Goal: Task Accomplishment & Management: Manage account settings

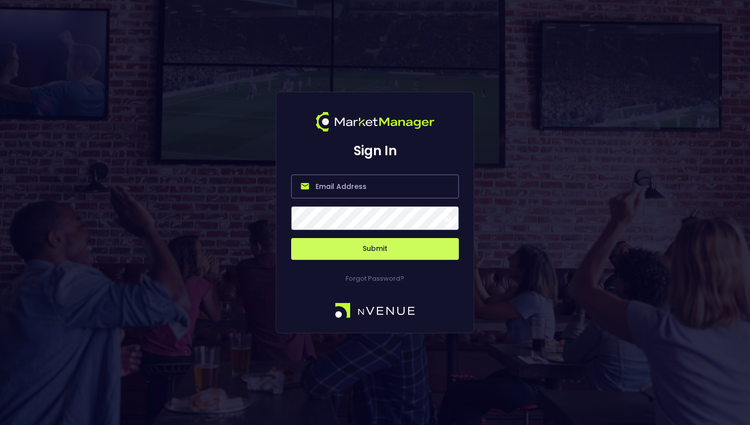
type input "[PERSON_NAME][EMAIL_ADDRESS][DOMAIN_NAME]"
click at [306, 253] on button "Submit" at bounding box center [375, 249] width 168 height 22
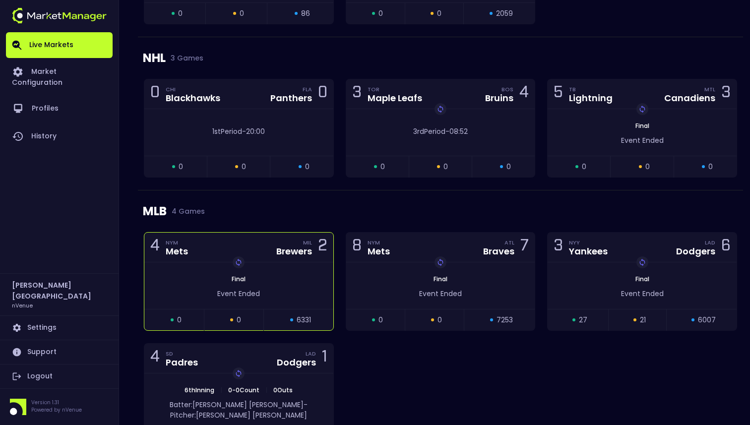
scroll to position [1038, 0]
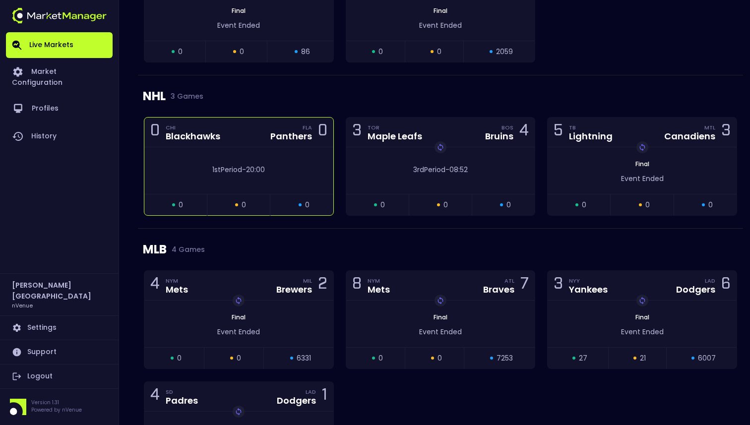
click at [271, 141] on div "Panthers" at bounding box center [291, 136] width 42 height 9
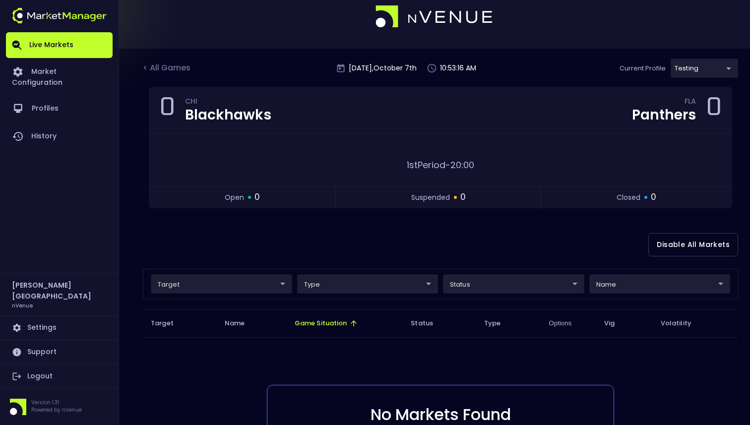
scroll to position [0, 0]
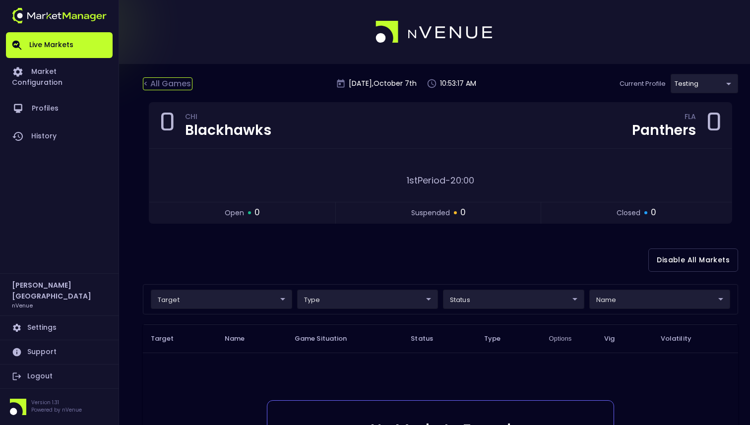
click at [169, 82] on div "< All Games" at bounding box center [168, 83] width 50 height 13
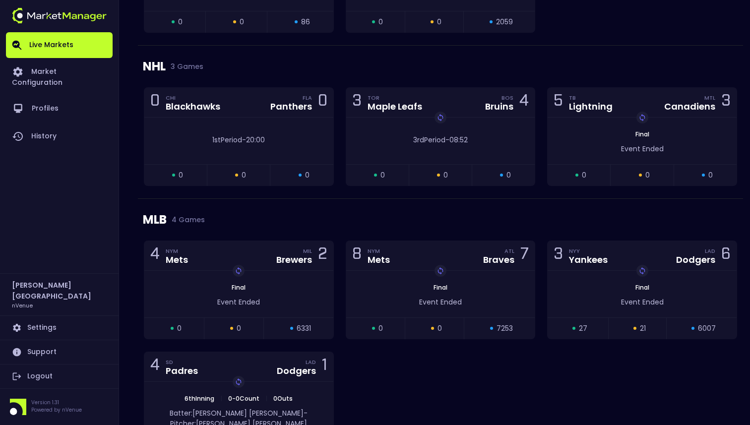
scroll to position [1105, 0]
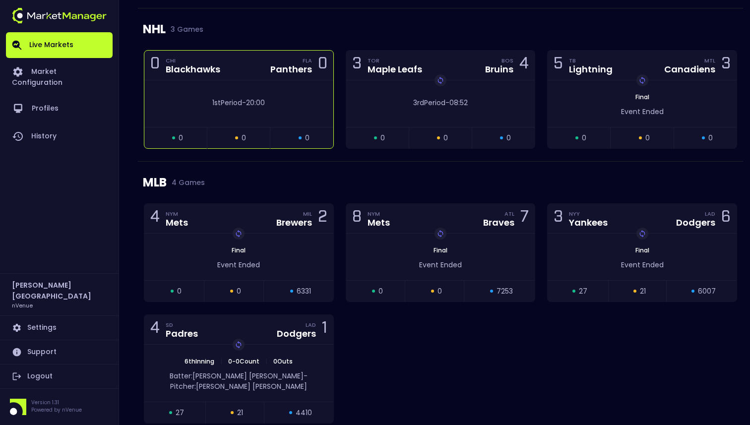
click at [304, 117] on div "1st Period - 20:00" at bounding box center [238, 103] width 189 height 47
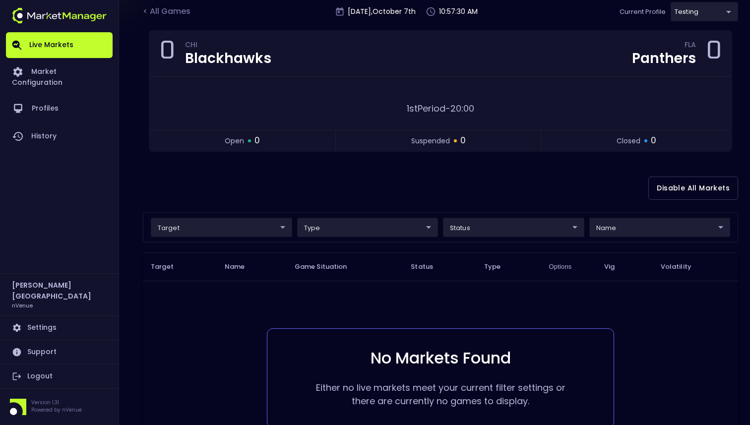
scroll to position [70, 0]
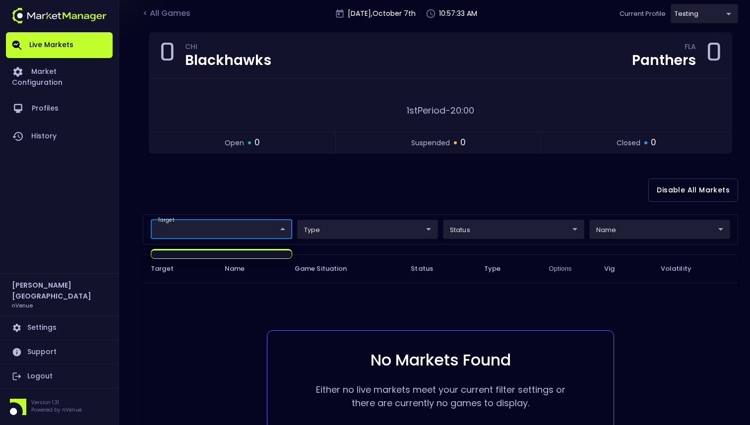
click at [270, 235] on body "Live Markets Market Configuration Profiles History [PERSON_NAME][GEOGRAPHIC_DAT…" at bounding box center [375, 228] width 750 height 597
click at [706, 15] on div at bounding box center [375, 212] width 750 height 425
click at [706, 15] on body "Live Markets Market Configuration Profiles History [PERSON_NAME][GEOGRAPHIC_DAT…" at bounding box center [375, 228] width 750 height 597
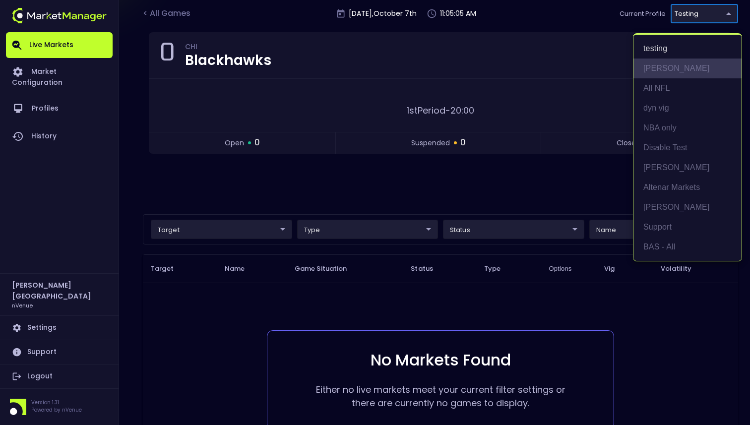
click at [653, 74] on li "[PERSON_NAME]" at bounding box center [687, 69] width 108 height 20
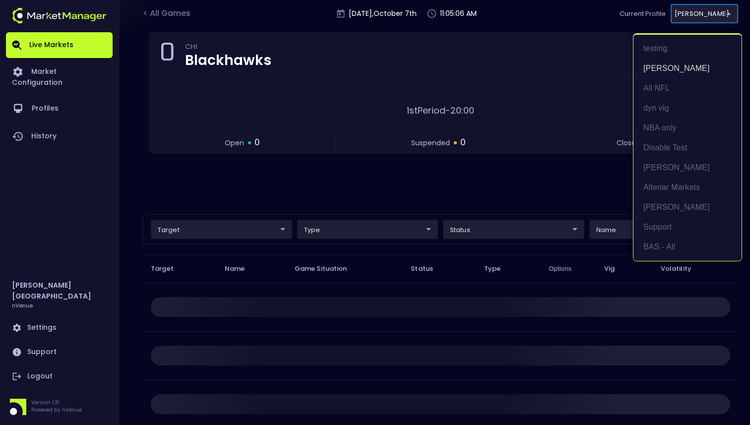
click at [701, 8] on body "Live Markets Market Configuration Profiles History [PERSON_NAME][GEOGRAPHIC_DAT…" at bounding box center [375, 228] width 750 height 597
click at [654, 240] on li "BAS - All" at bounding box center [687, 247] width 108 height 20
type input "0d810fa5-e353-4d9c-b11d-31f095cae871"
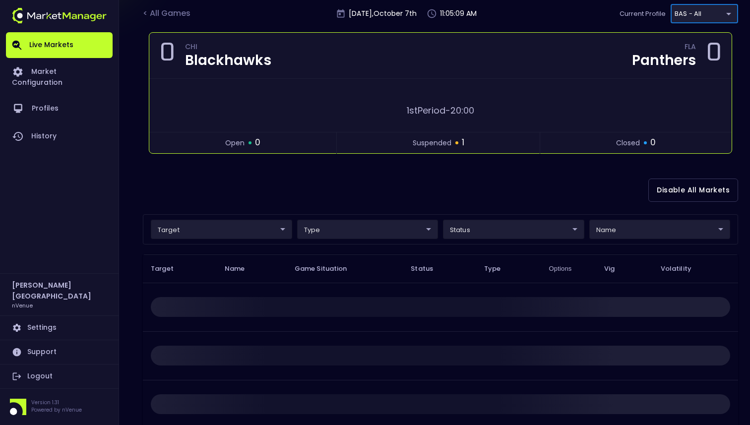
scroll to position [50, 0]
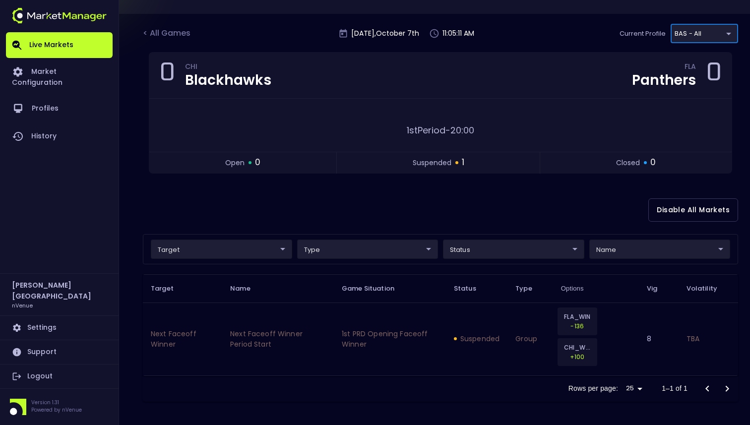
click at [270, 252] on body "Live Markets Market Configuration Profiles History [PERSON_NAME][GEOGRAPHIC_DAT…" at bounding box center [375, 187] width 750 height 475
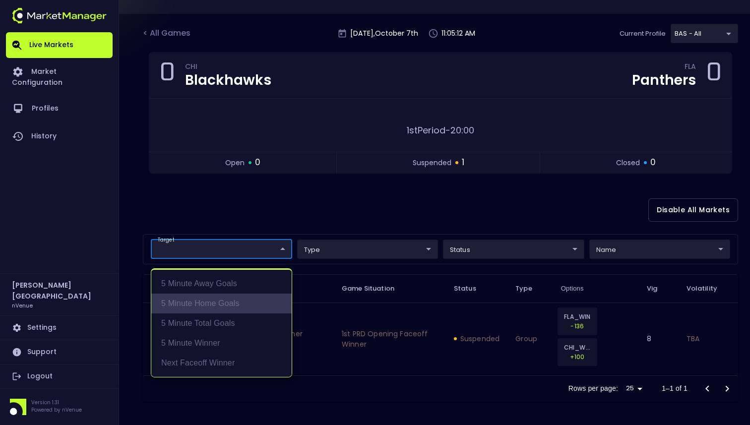
click at [245, 294] on li "5 Minute Home Goals" at bounding box center [221, 304] width 140 height 20
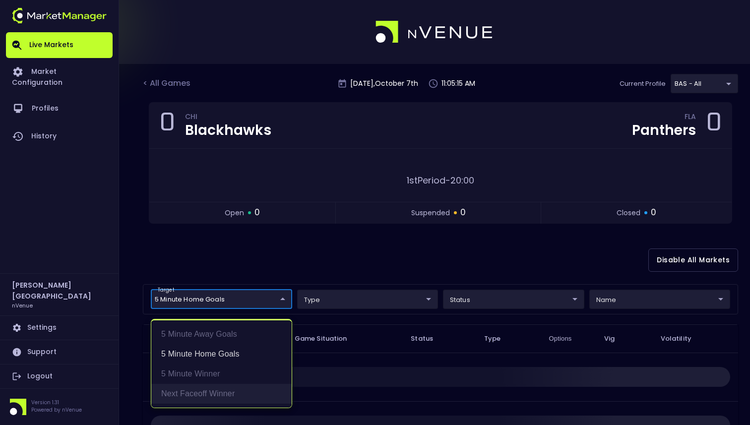
click at [225, 395] on li "Next Faceoff Winner" at bounding box center [221, 394] width 140 height 20
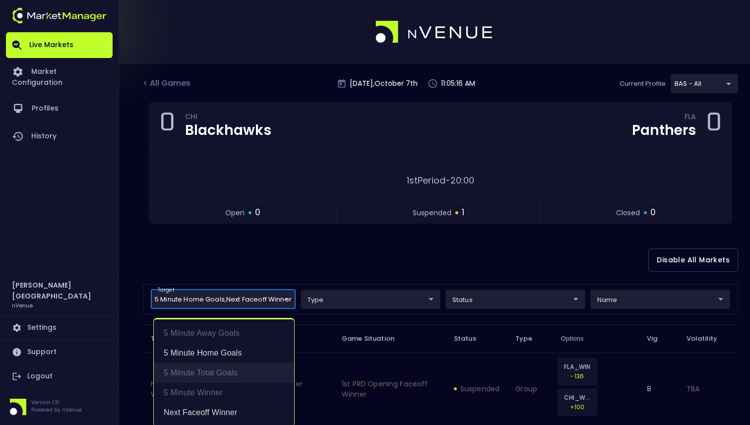
click at [230, 377] on li "5 Minute Total Goals" at bounding box center [224, 373] width 140 height 20
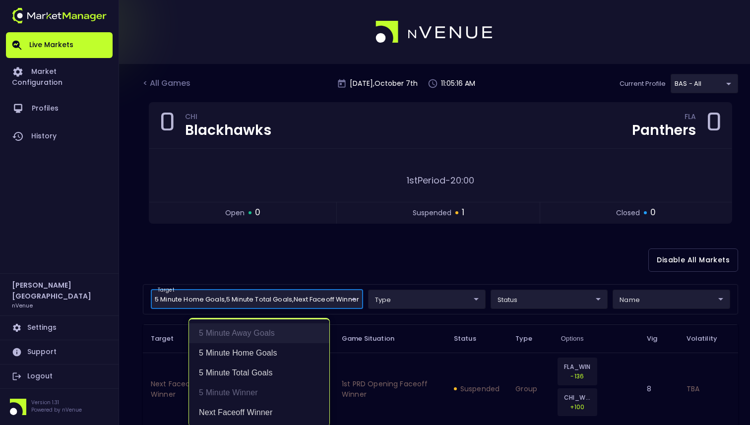
click at [240, 336] on li "5 Minute Away Goals" at bounding box center [259, 333] width 140 height 20
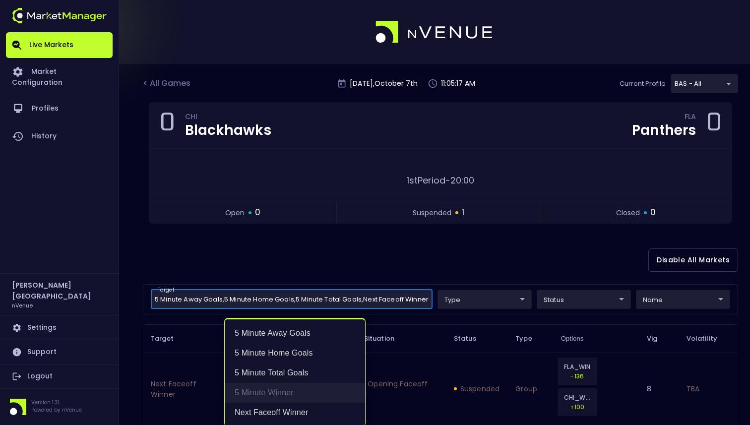
click at [252, 392] on li "5 Minute Winner" at bounding box center [295, 393] width 140 height 20
type input "5 Minute Home Goals,Next Faceoff Winner,5 Minute Total Goals,5 Minute Away Goal…"
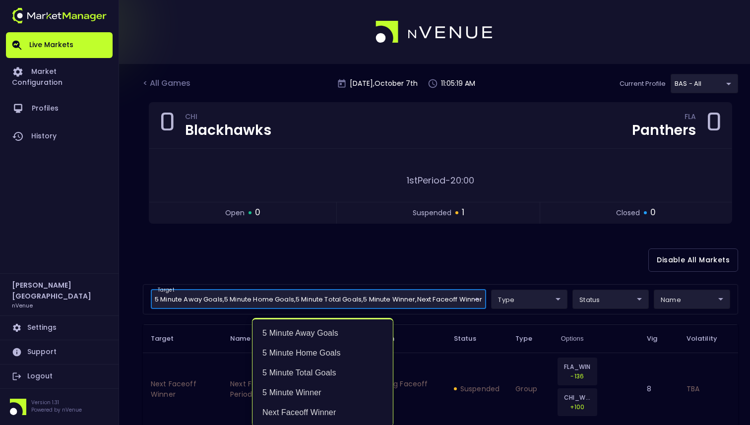
click at [345, 261] on div at bounding box center [375, 212] width 750 height 425
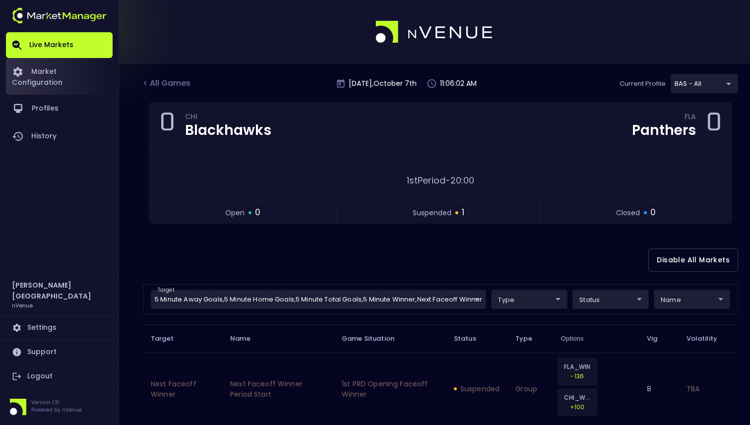
click at [60, 82] on link "Market Configuration" at bounding box center [59, 76] width 107 height 37
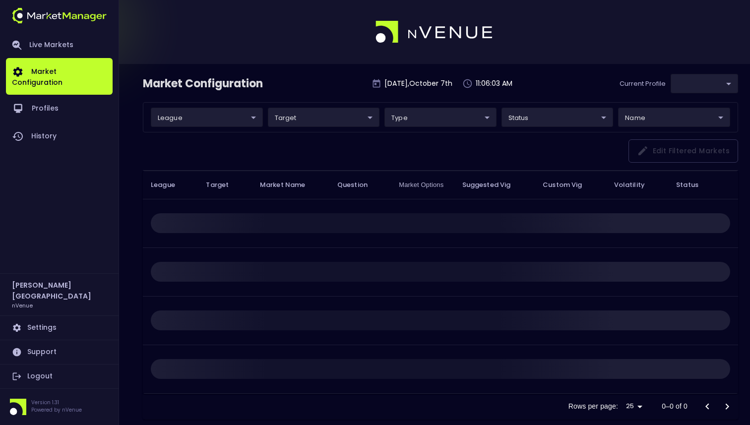
type input "0d810fa5-e353-4d9c-b11d-31f095cae871"
click at [217, 114] on body "Live Markets Market Configuration Profiles History [PERSON_NAME][GEOGRAPHIC_DAT…" at bounding box center [375, 221] width 750 height 443
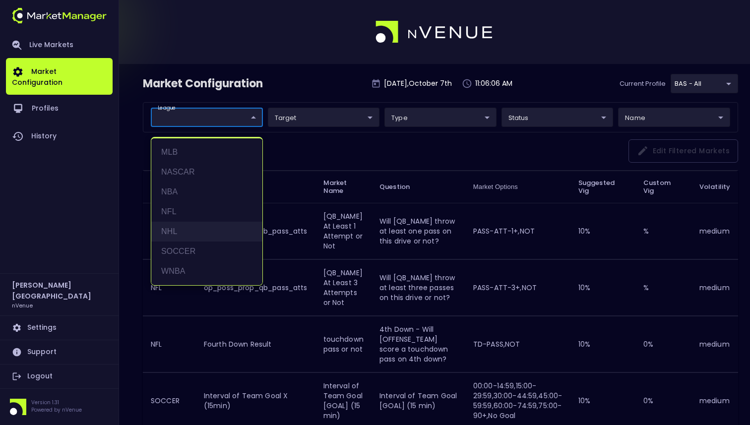
click at [221, 228] on li "NHL" at bounding box center [206, 232] width 111 height 20
type input "NHL"
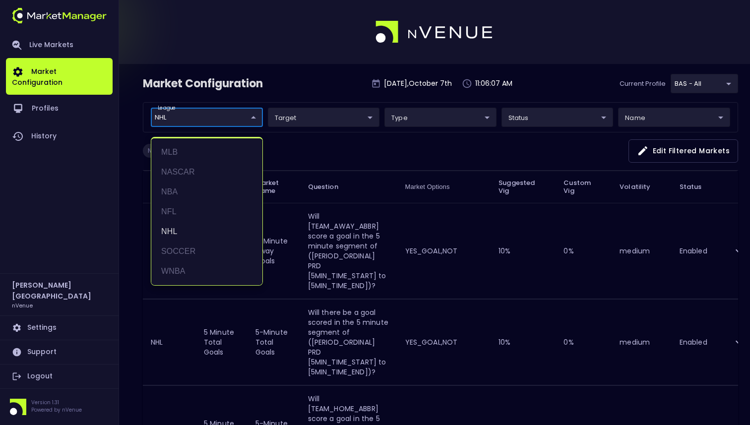
click at [371, 234] on div at bounding box center [375, 212] width 750 height 425
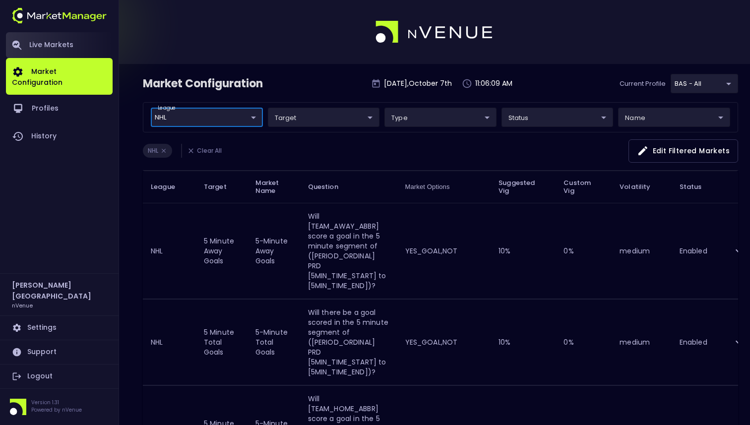
click at [75, 49] on link "Live Markets" at bounding box center [59, 45] width 107 height 26
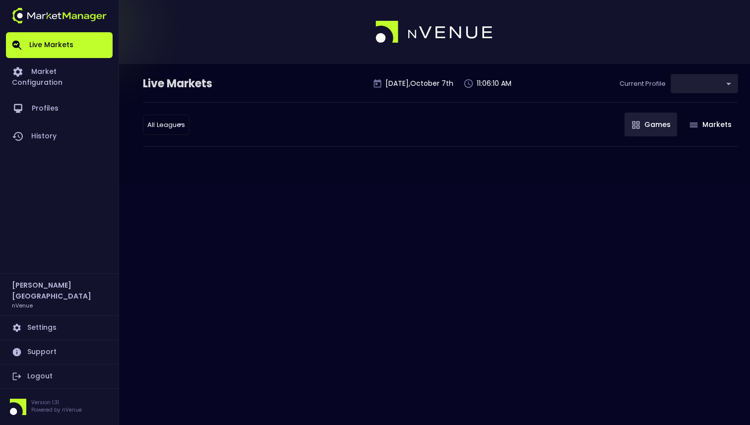
type input "0d810fa5-e353-4d9c-b11d-31f095cae871"
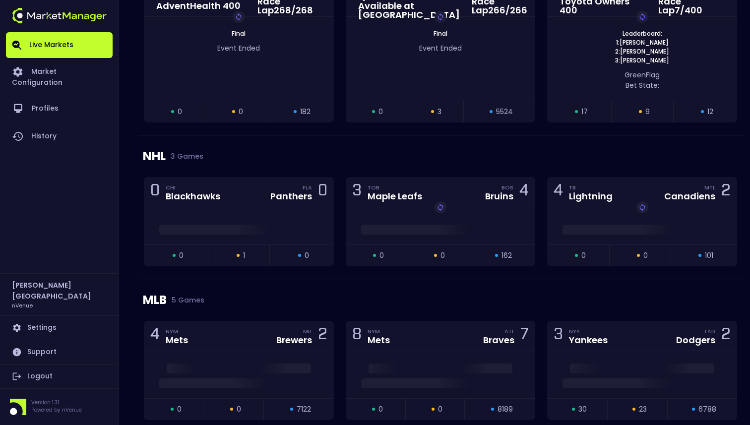
scroll to position [993, 0]
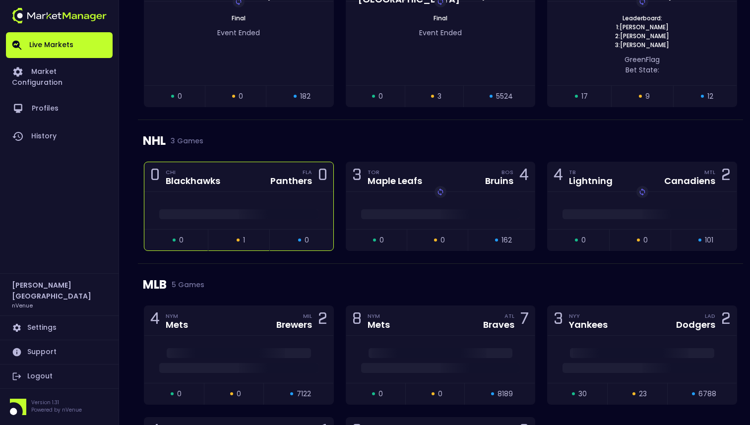
click at [274, 216] on span at bounding box center [238, 214] width 159 height 10
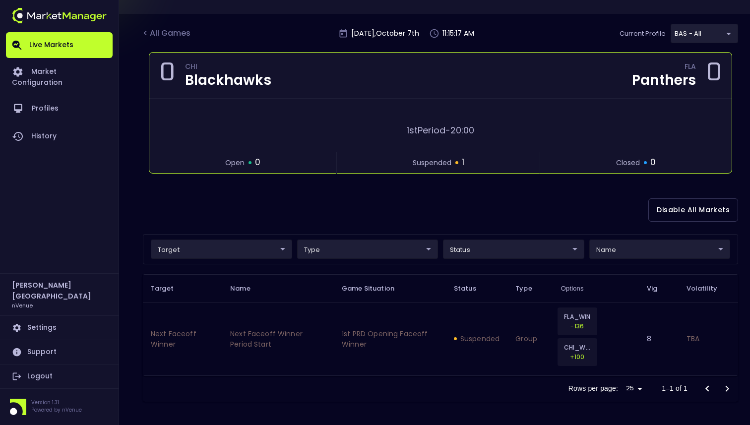
scroll to position [0, 0]
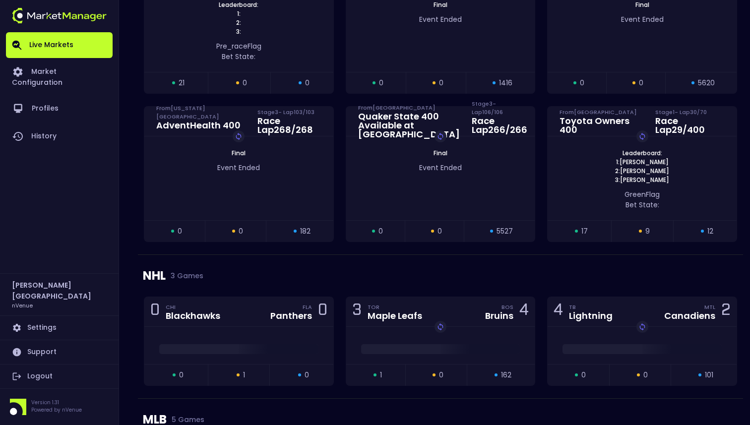
scroll to position [859, 0]
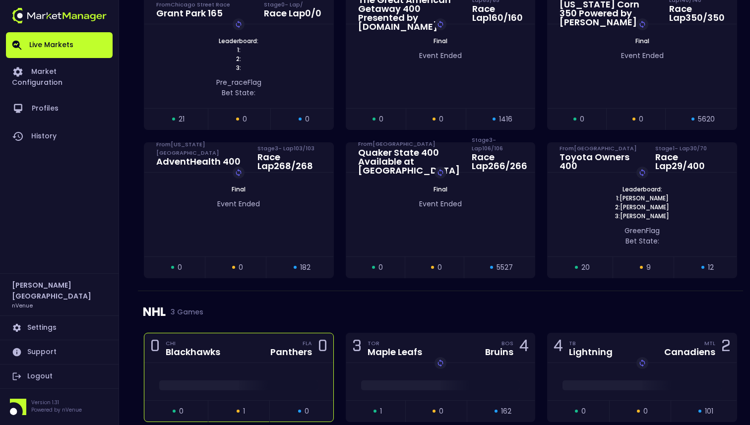
click at [248, 343] on div "0 CHI Blackhawks FLA Panthers 0" at bounding box center [238, 348] width 189 height 30
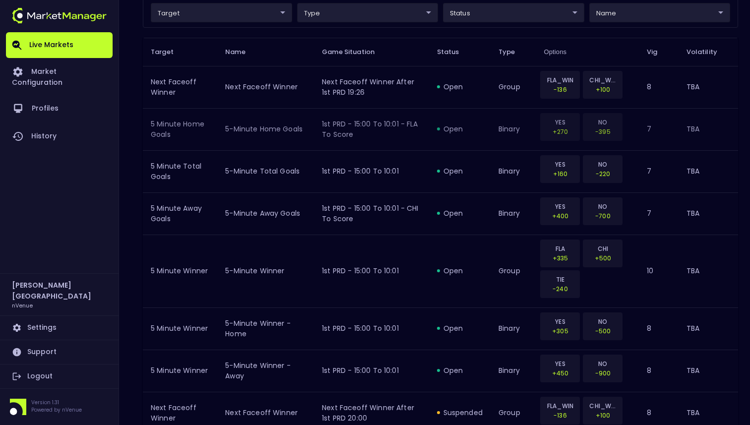
scroll to position [286, 0]
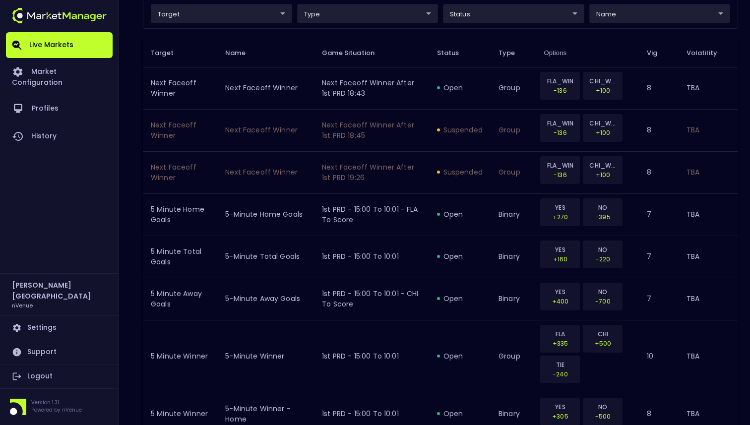
click at [486, 18] on body "Live Markets Market Configuration Profiles History Dominic Paris nVenue Setting…" at bounding box center [375, 304] width 750 height 1180
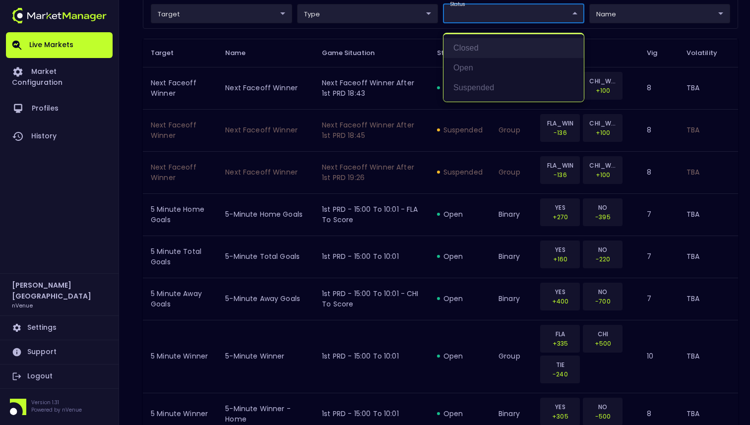
click at [475, 52] on li "closed" at bounding box center [513, 48] width 140 height 20
type input "closed"
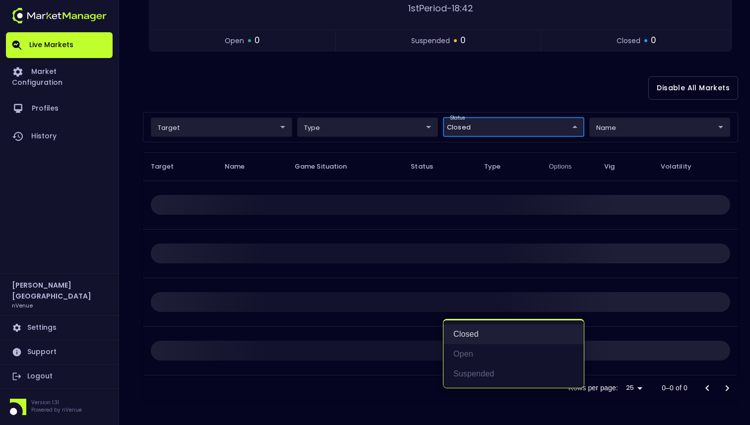
scroll to position [0, 0]
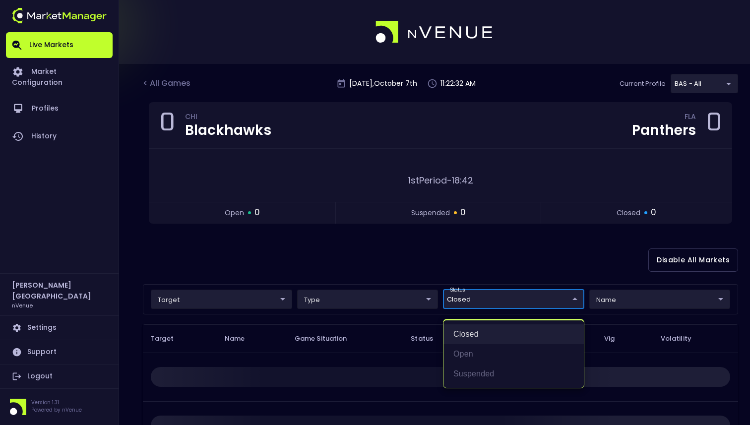
click at [494, 337] on li "closed" at bounding box center [513, 334] width 140 height 20
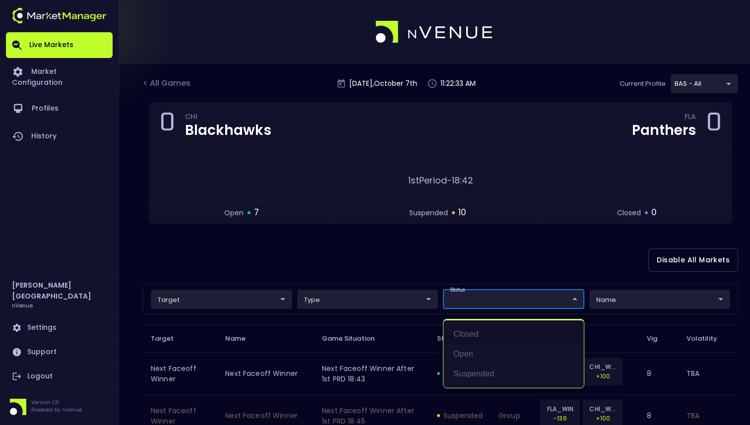
click at [482, 272] on div at bounding box center [375, 212] width 750 height 425
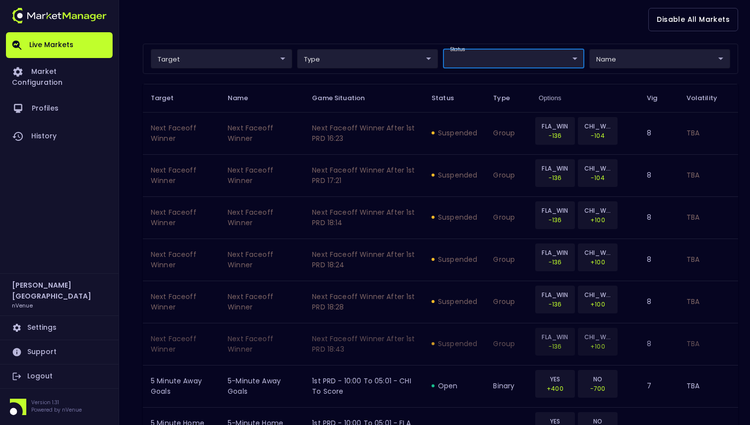
scroll to position [113, 0]
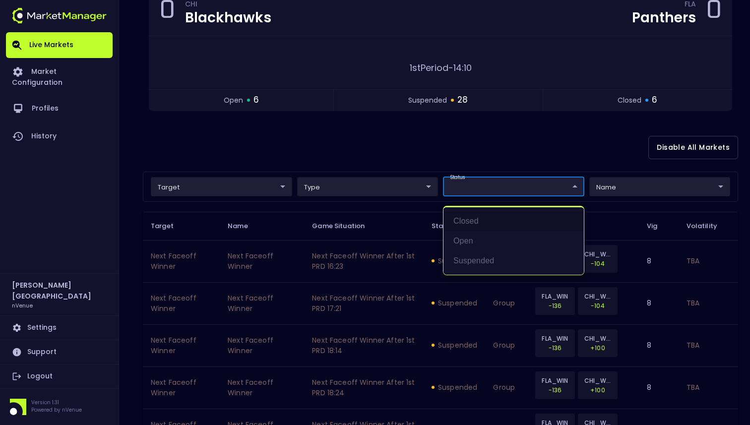
click at [479, 222] on li "closed" at bounding box center [513, 221] width 140 height 20
type input "closed"
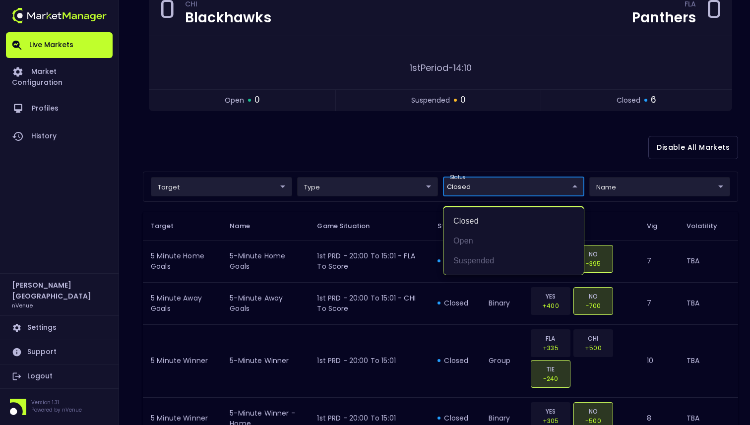
click at [484, 157] on div at bounding box center [375, 212] width 750 height 425
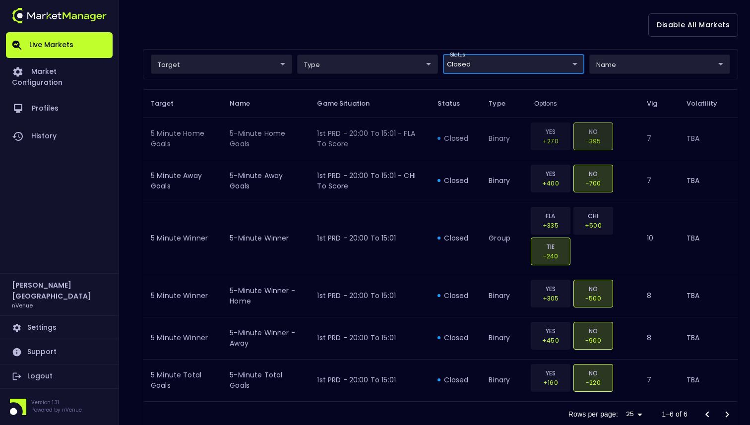
scroll to position [235, 0]
click at [509, 74] on div "target ​ ​ type ​ ​ status closed closed ​ name ​ ​" at bounding box center [440, 65] width 595 height 30
click at [506, 67] on body "Live Markets Market Configuration Profiles History Dominic Paris nVenue Setting…" at bounding box center [375, 108] width 750 height 686
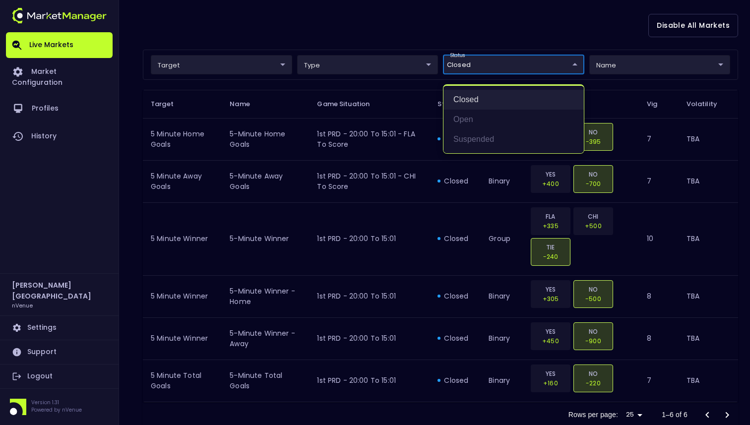
click at [480, 101] on li "closed" at bounding box center [513, 100] width 140 height 20
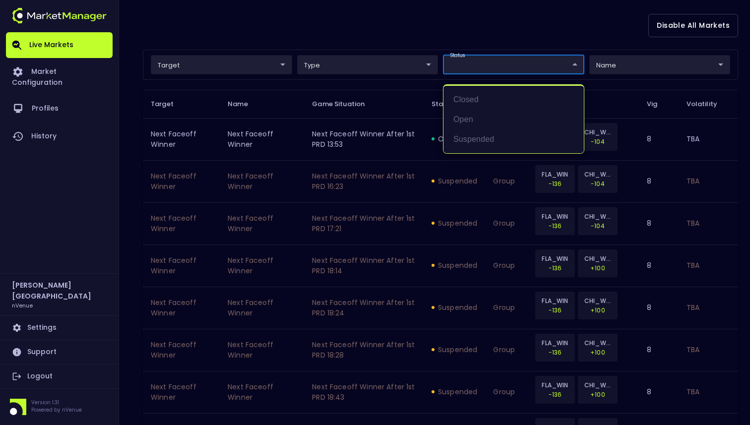
click at [489, 41] on div at bounding box center [375, 212] width 750 height 425
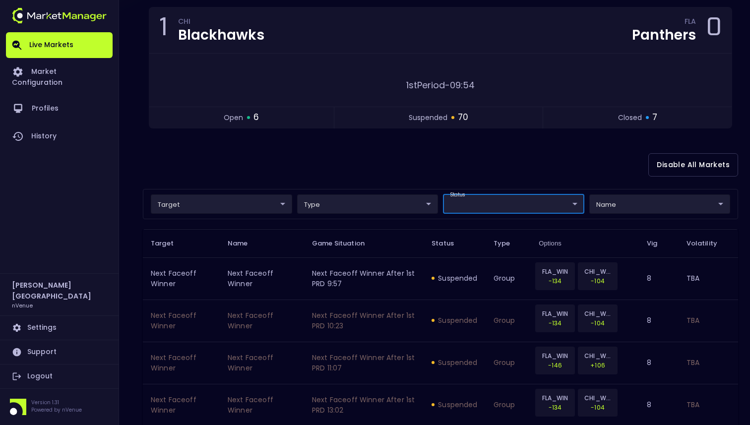
scroll to position [62, 0]
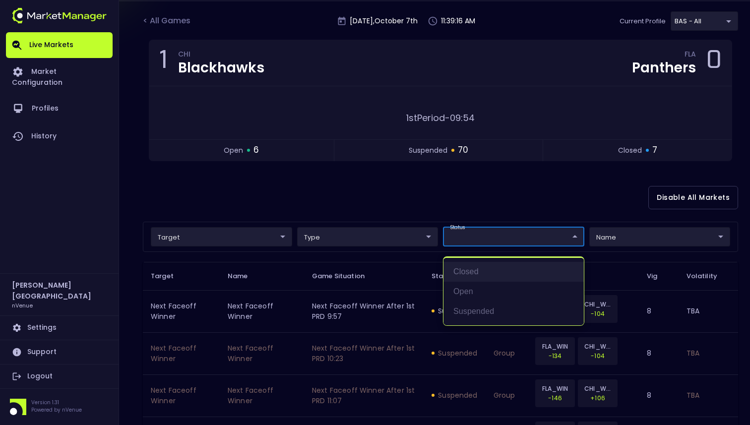
click at [503, 278] on li "closed" at bounding box center [513, 272] width 140 height 20
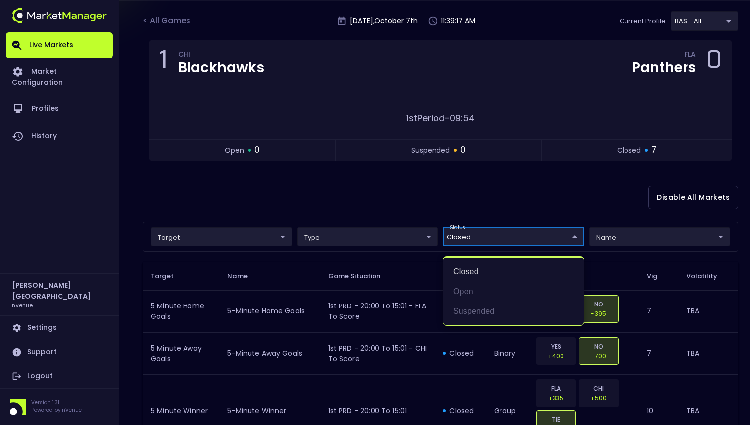
click at [505, 198] on div at bounding box center [375, 212] width 750 height 425
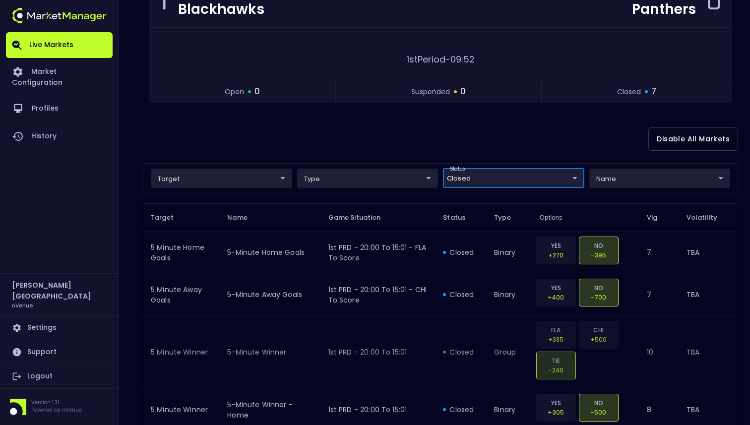
scroll to position [92, 0]
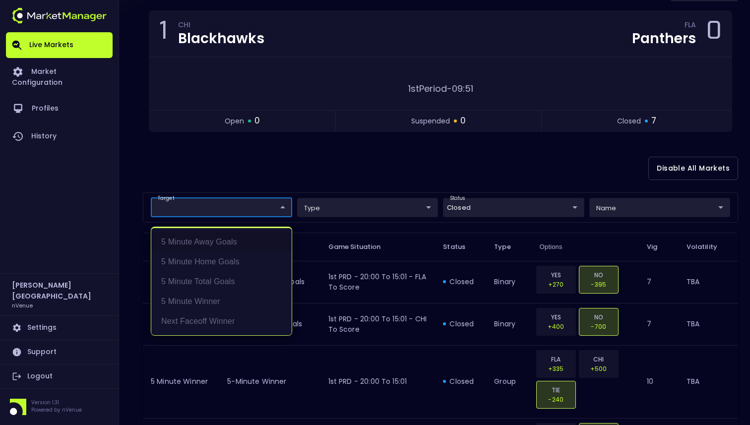
click at [254, 214] on body "Live Markets Market Configuration Profiles History Dominic Paris nVenue Setting…" at bounding box center [375, 272] width 750 height 728
click at [324, 165] on div at bounding box center [375, 212] width 750 height 425
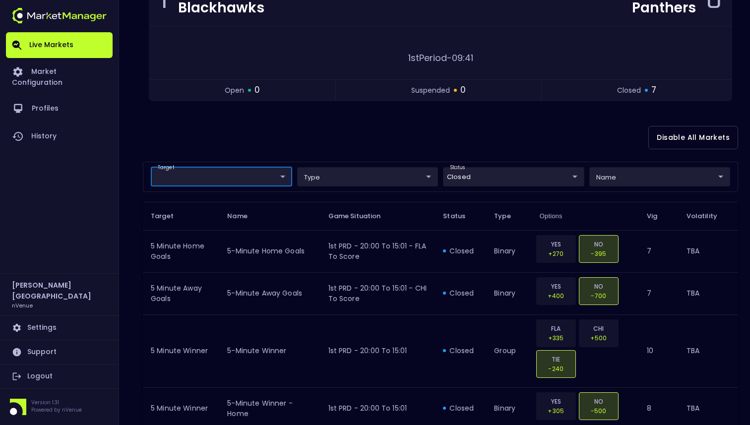
scroll to position [130, 0]
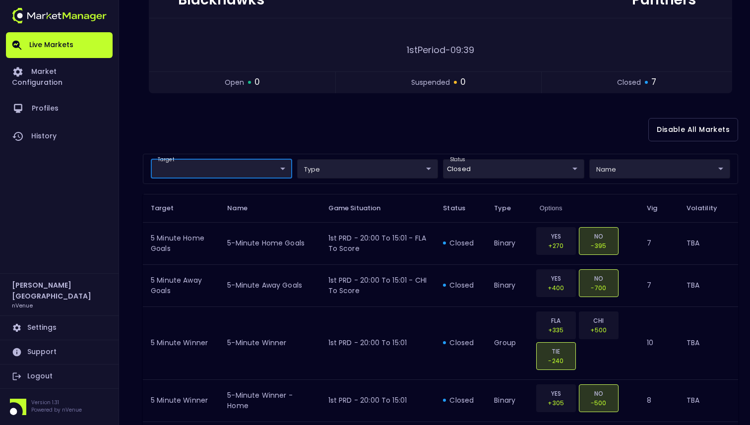
click at [264, 174] on body "Live Markets Market Configuration Profiles History Dominic Paris nVenue Setting…" at bounding box center [375, 234] width 750 height 728
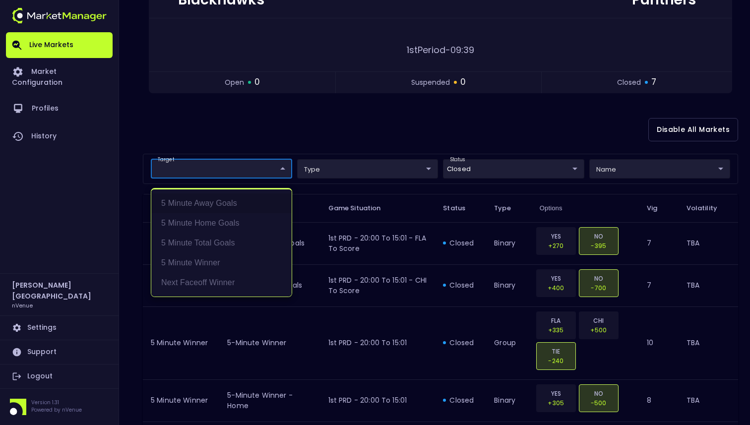
click at [458, 161] on div at bounding box center [375, 212] width 750 height 425
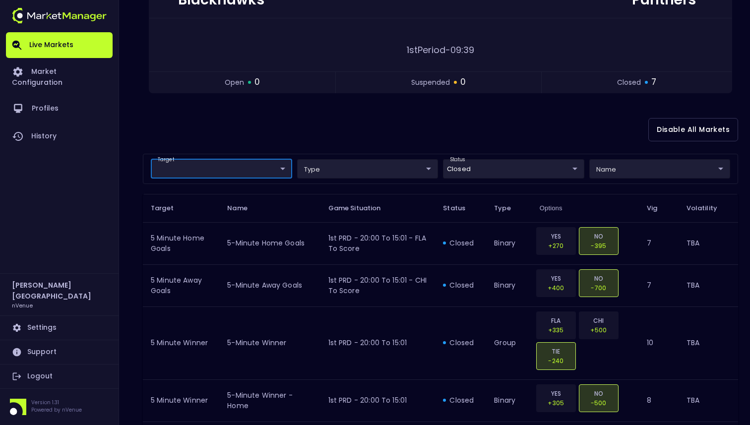
click at [458, 161] on label "status" at bounding box center [457, 159] width 15 height 7
click at [461, 171] on body "Live Markets Market Configuration Profiles History Dominic Paris nVenue Setting…" at bounding box center [375, 234] width 750 height 728
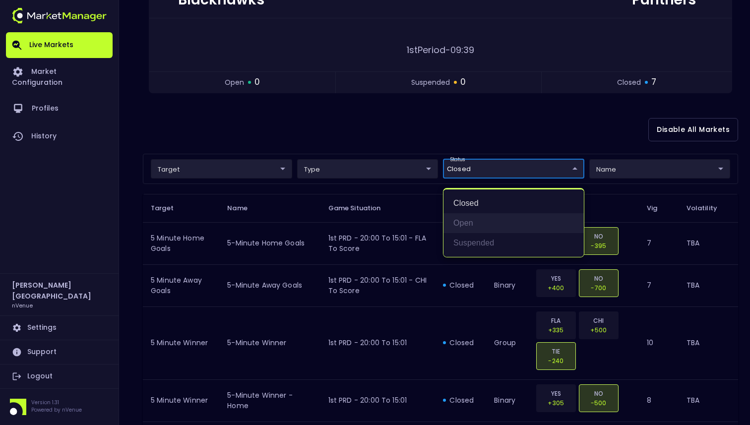
click at [465, 217] on li "open" at bounding box center [513, 223] width 140 height 20
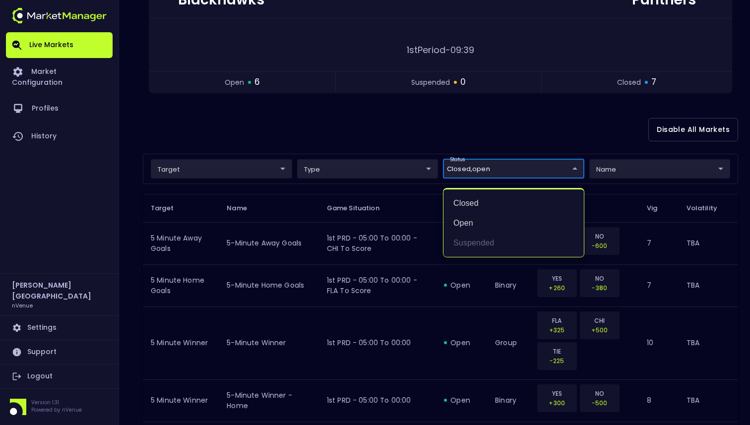
click at [478, 148] on div at bounding box center [375, 212] width 750 height 425
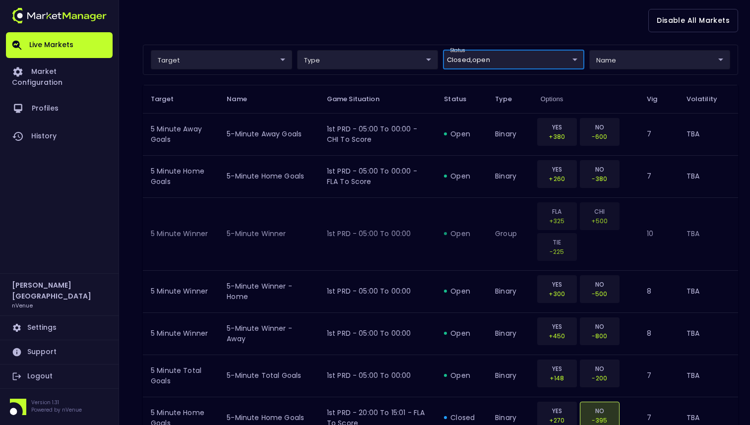
scroll to position [230, 0]
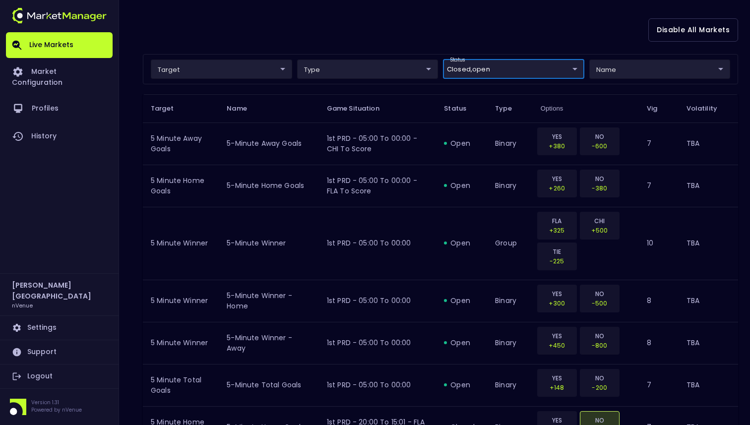
click at [507, 70] on body "Live Markets Market Configuration Profiles History Dominic Paris nVenue Setting…" at bounding box center [375, 276] width 750 height 1012
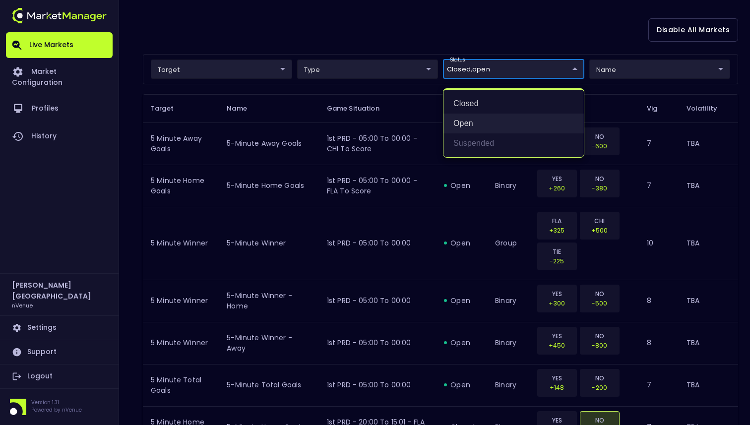
click at [485, 124] on li "open" at bounding box center [513, 124] width 140 height 20
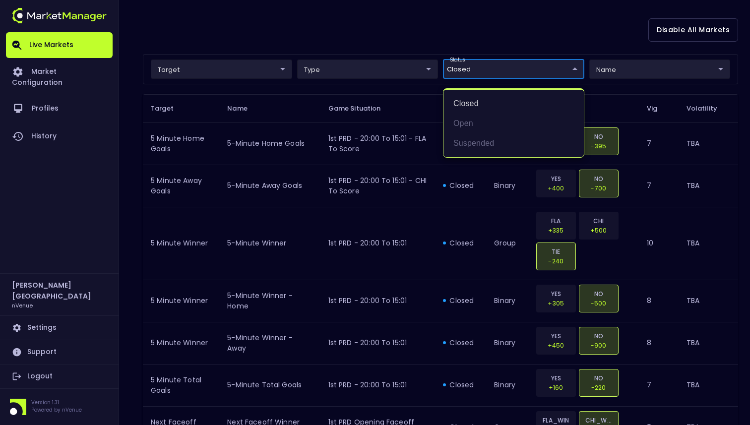
click at [499, 42] on div at bounding box center [375, 212] width 750 height 425
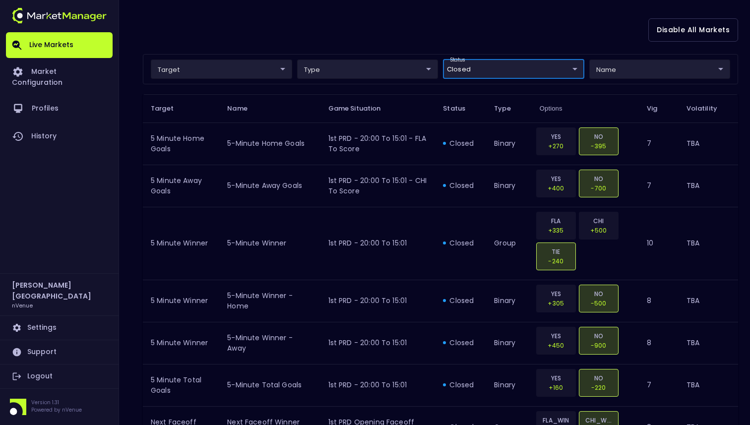
click at [489, 73] on body "Live Markets Market Configuration Profiles History Dominic Paris nVenue Setting…" at bounding box center [375, 134] width 750 height 728
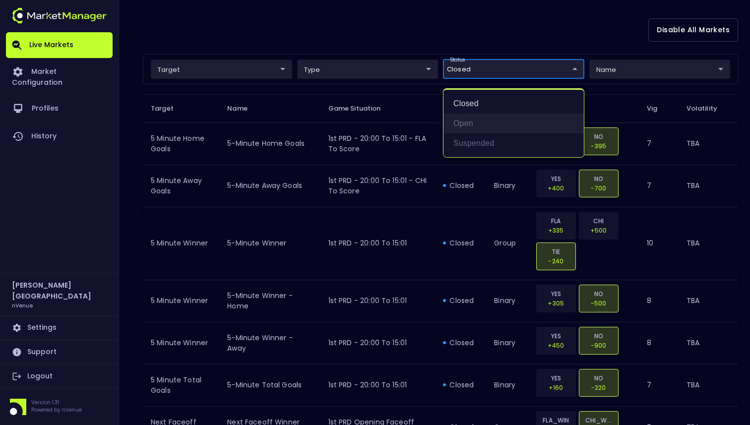
click at [484, 120] on li "open" at bounding box center [513, 124] width 140 height 20
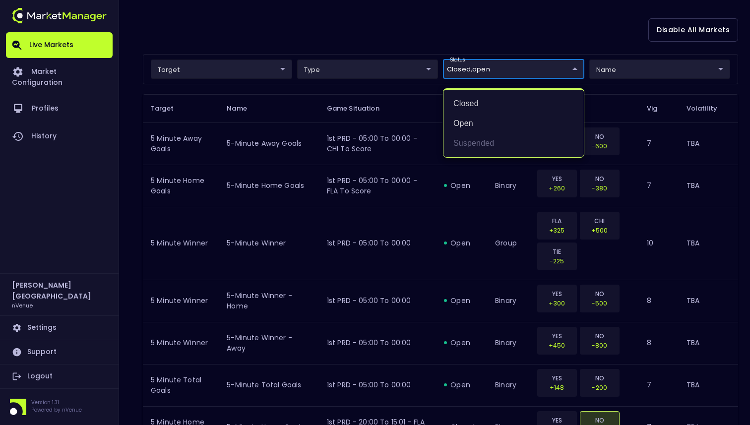
click at [498, 54] on div at bounding box center [375, 212] width 750 height 425
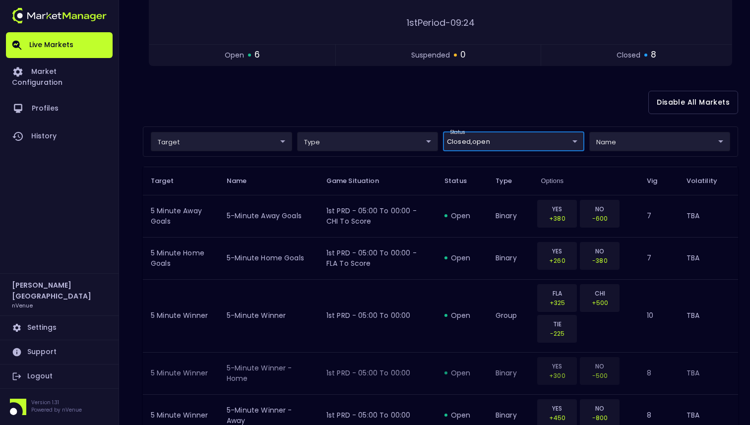
scroll to position [131, 0]
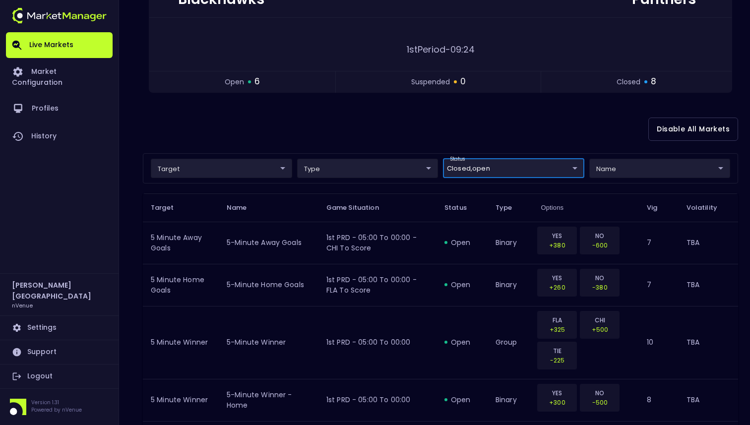
click at [502, 173] on body "Live Markets Market Configuration Profiles History Dominic Paris nVenue Setting…" at bounding box center [375, 396] width 750 height 1054
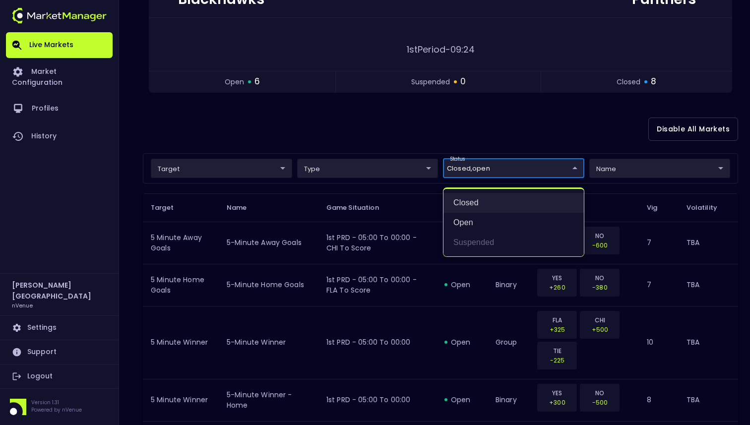
click at [492, 206] on li "closed" at bounding box center [513, 203] width 140 height 20
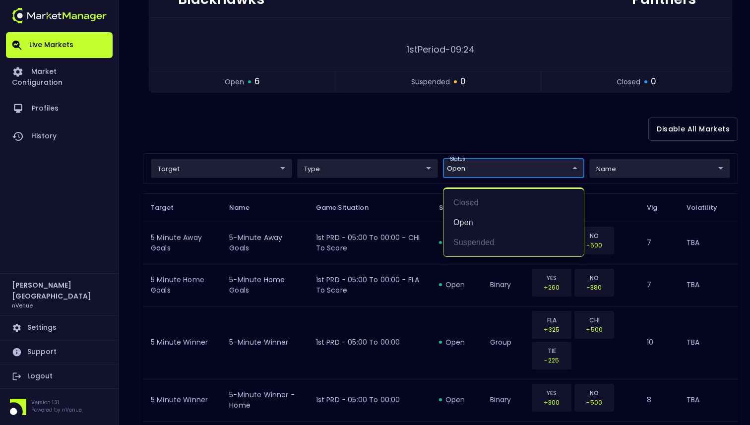
click at [509, 126] on div at bounding box center [375, 212] width 750 height 425
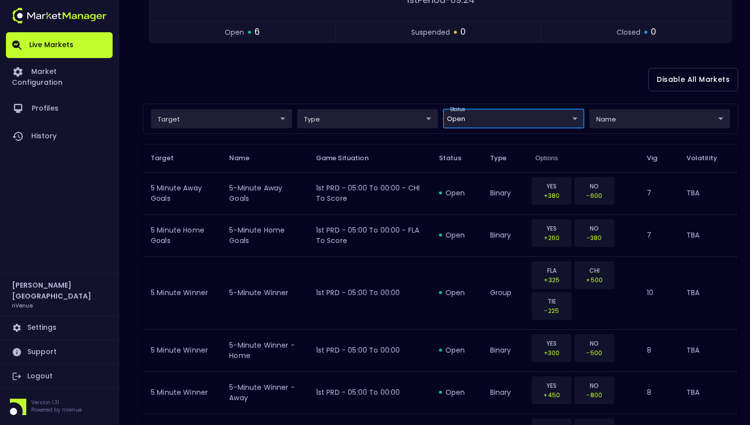
scroll to position [261, 0]
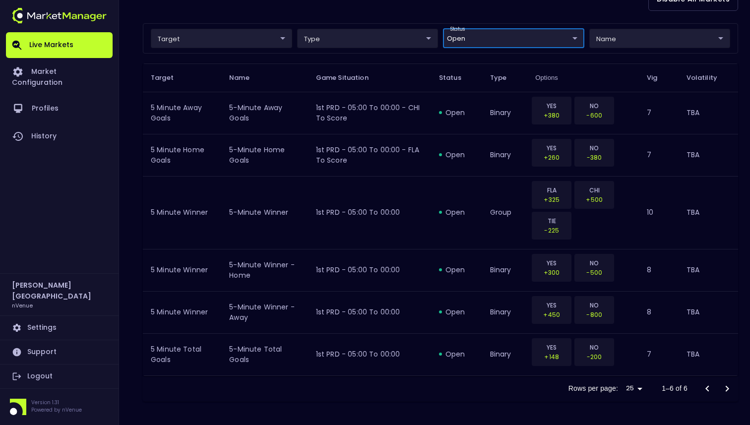
click at [509, 36] on body "Live Markets Market Configuration Profiles History Dominic Paris nVenue Setting…" at bounding box center [375, 82] width 750 height 686
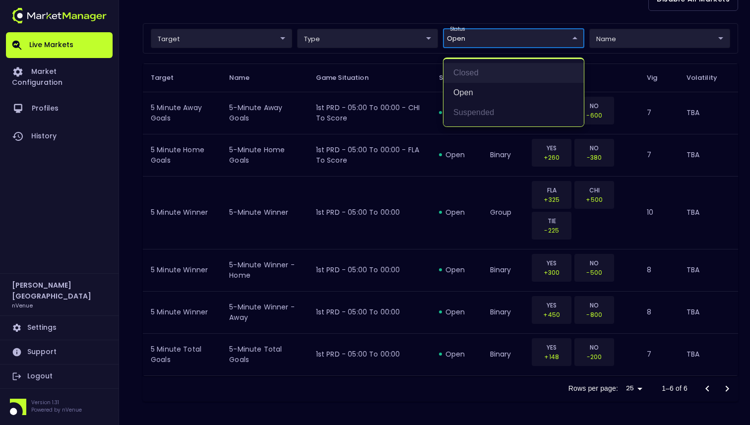
click at [494, 77] on li "closed" at bounding box center [513, 73] width 140 height 20
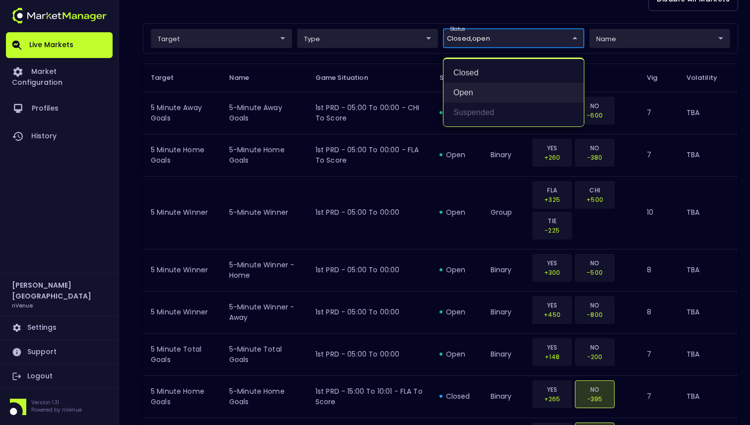
click at [493, 94] on li "open" at bounding box center [513, 93] width 140 height 20
type input "closed"
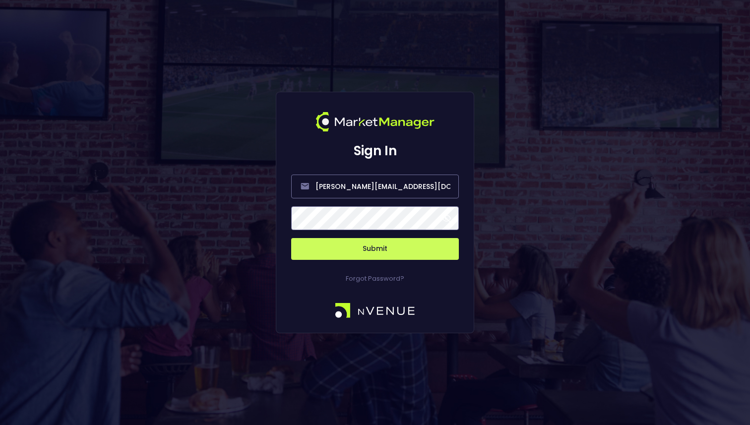
click at [477, 223] on div "Sign In dominic@nvenue.com Submit Forgot Password?" at bounding box center [375, 212] width 750 height 425
click at [429, 239] on button "Submit" at bounding box center [375, 249] width 168 height 22
click at [407, 250] on button "Submit" at bounding box center [375, 249] width 168 height 22
click at [368, 249] on button "Submit" at bounding box center [375, 249] width 168 height 22
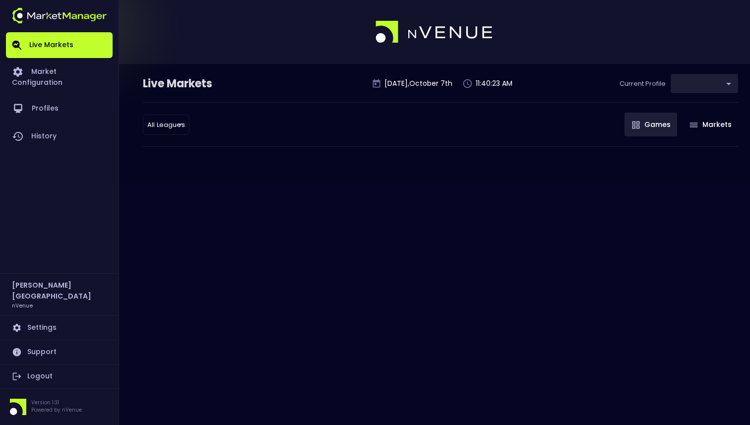
type input "0d810fa5-e353-4d9c-b11d-31f095cae871"
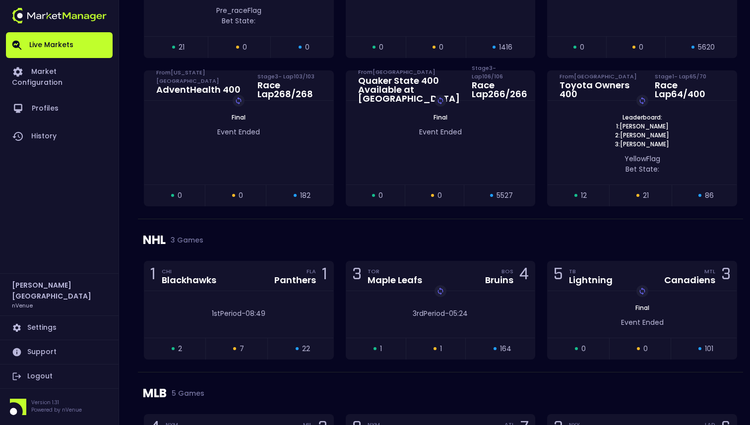
scroll to position [1021, 0]
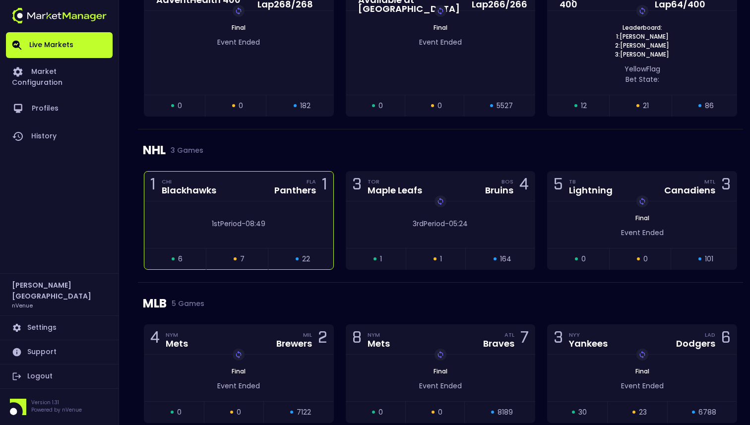
click at [273, 227] on div "1st Period - 08:49" at bounding box center [238, 224] width 159 height 10
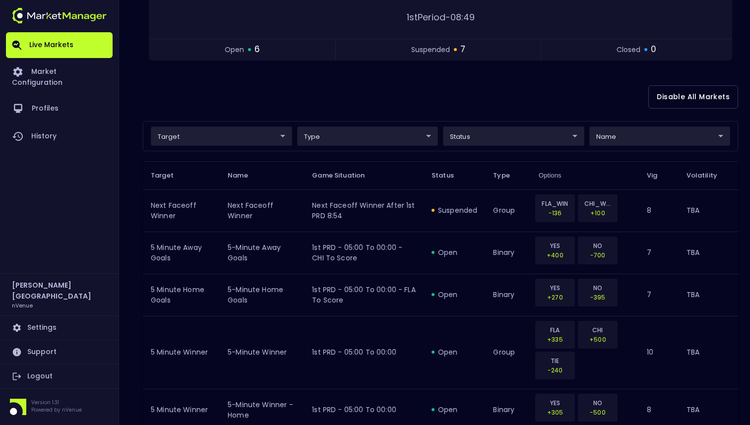
scroll to position [0, 0]
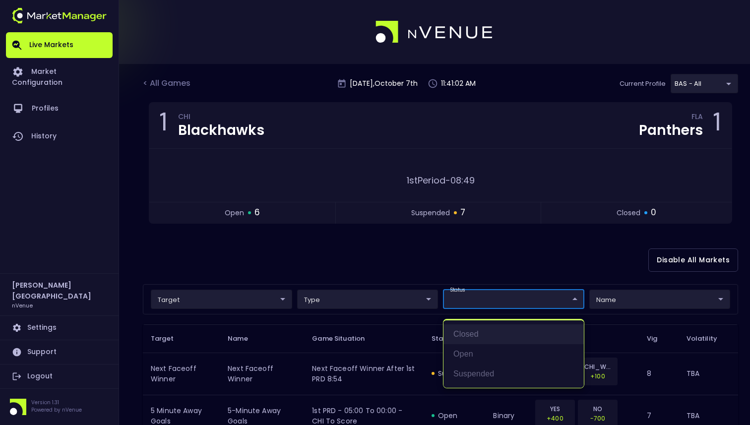
click at [498, 331] on li "closed" at bounding box center [513, 334] width 140 height 20
type input "closed"
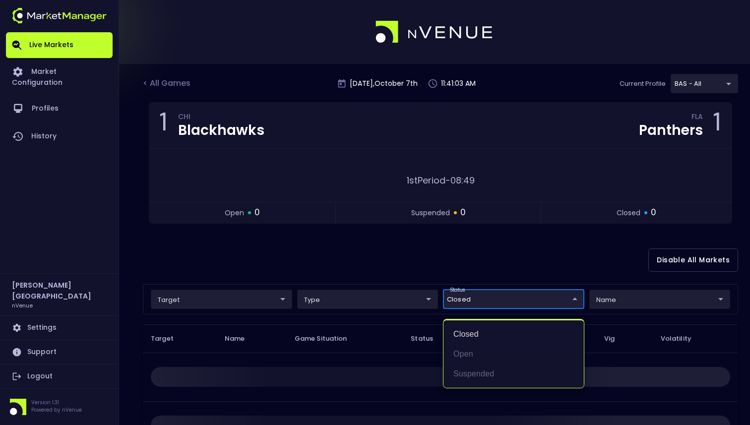
click at [510, 268] on div at bounding box center [375, 212] width 750 height 425
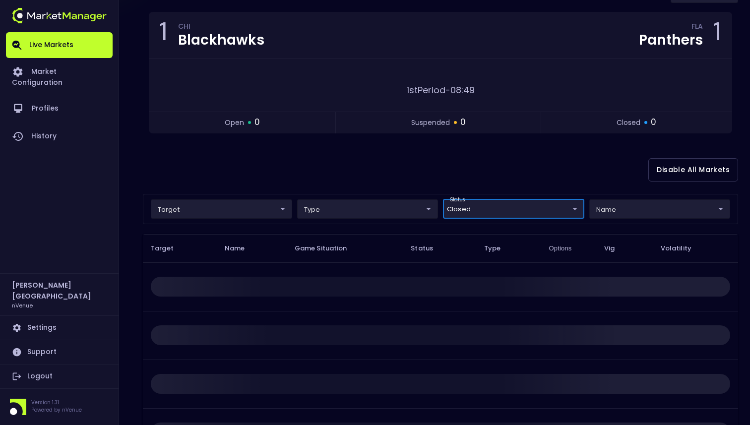
scroll to position [172, 0]
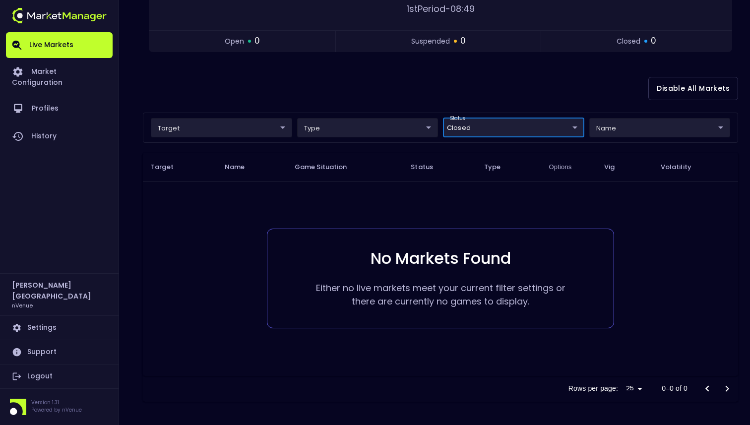
click at [516, 135] on body "Live Markets Market Configuration Profiles History Dominic Paris nVenue Setting…" at bounding box center [375, 126] width 750 height 597
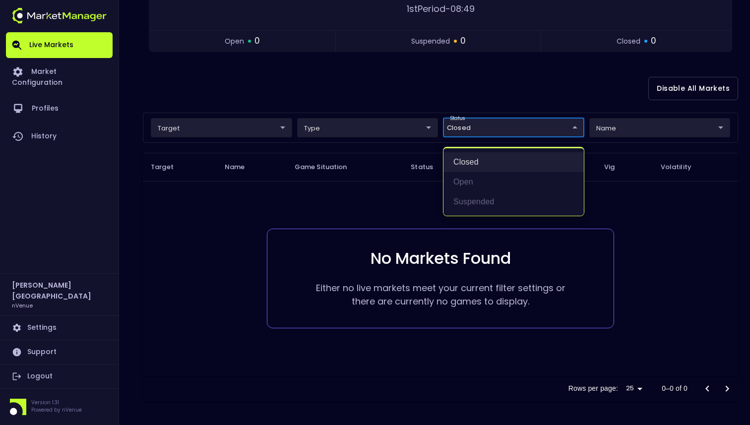
click at [487, 168] on li "closed" at bounding box center [513, 162] width 140 height 20
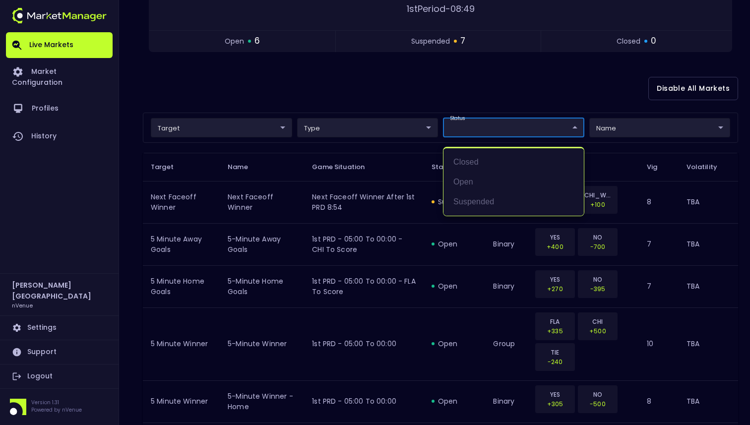
click at [507, 89] on div at bounding box center [375, 212] width 750 height 425
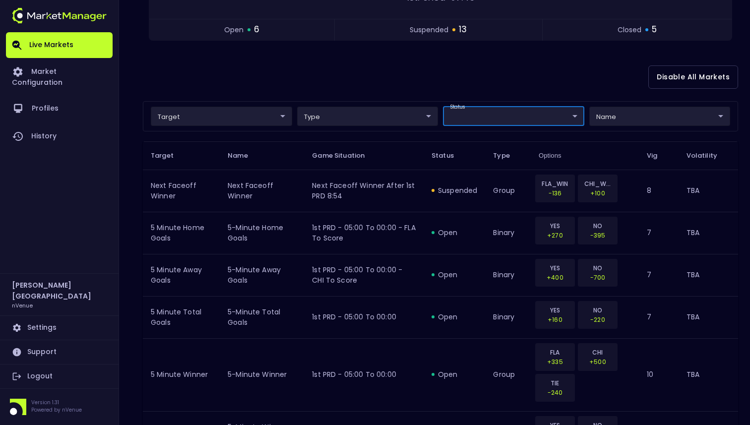
scroll to position [75, 0]
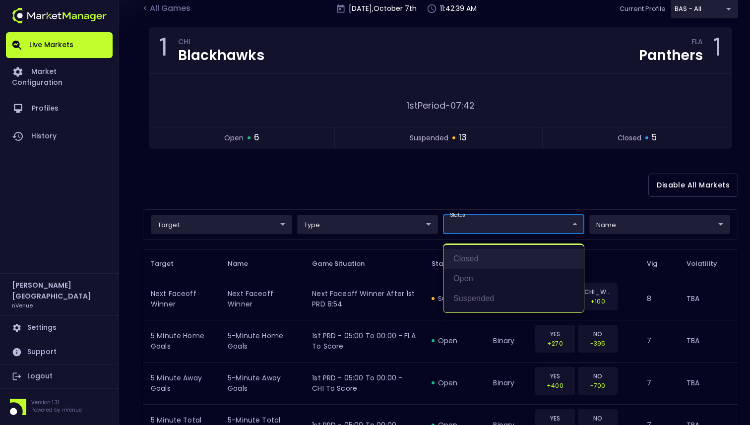
click at [494, 263] on li "closed" at bounding box center [513, 259] width 140 height 20
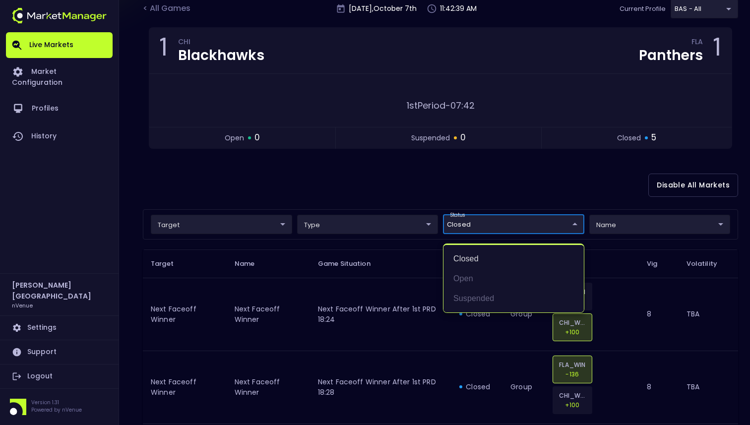
click at [515, 183] on div at bounding box center [375, 212] width 750 height 425
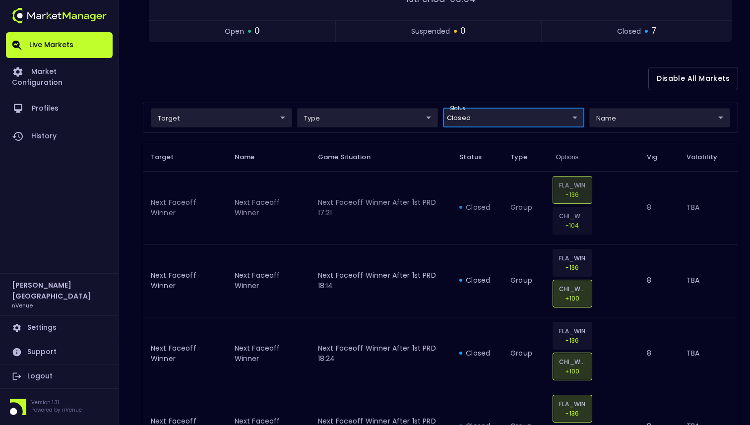
scroll to position [142, 0]
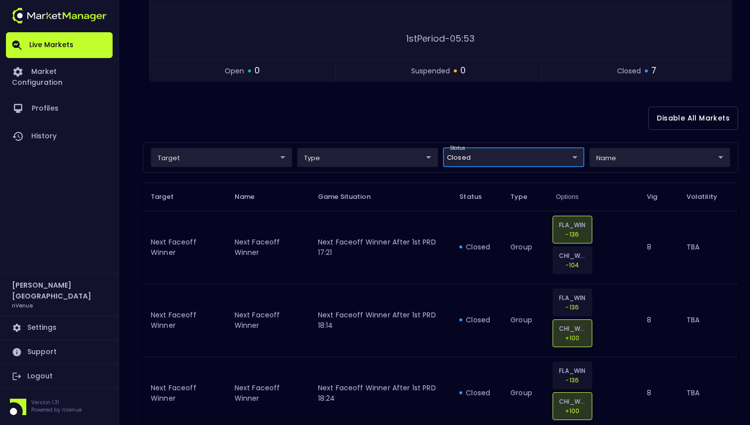
click at [459, 158] on body "Live Markets Market Configuration Profiles History Dominic Paris nVenue Setting…" at bounding box center [375, 314] width 750 height 913
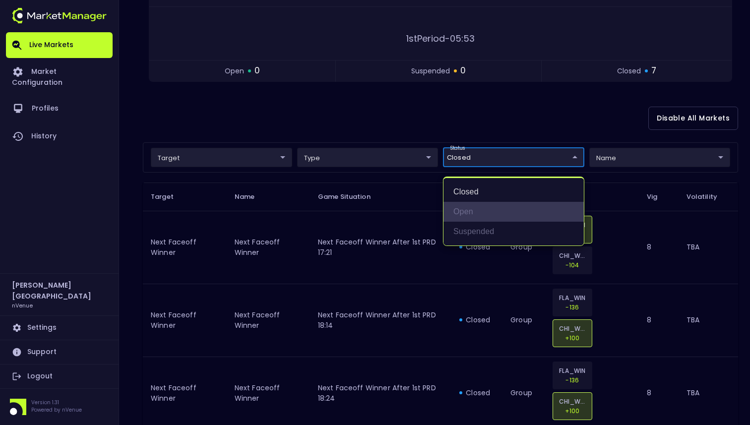
click at [468, 218] on li "open" at bounding box center [513, 212] width 140 height 20
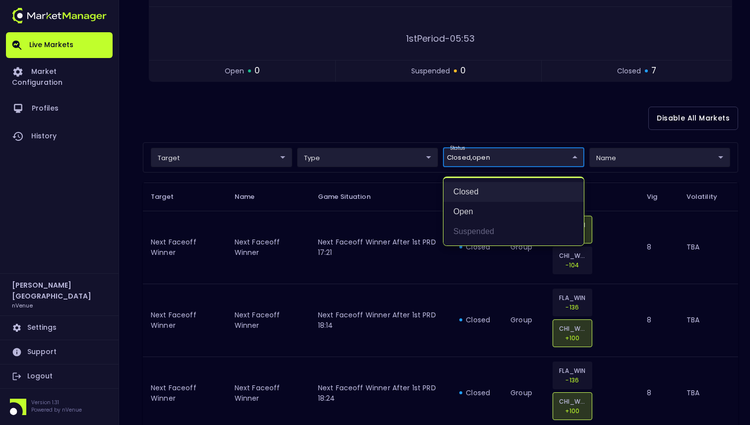
click at [467, 196] on li "closed" at bounding box center [513, 192] width 140 height 20
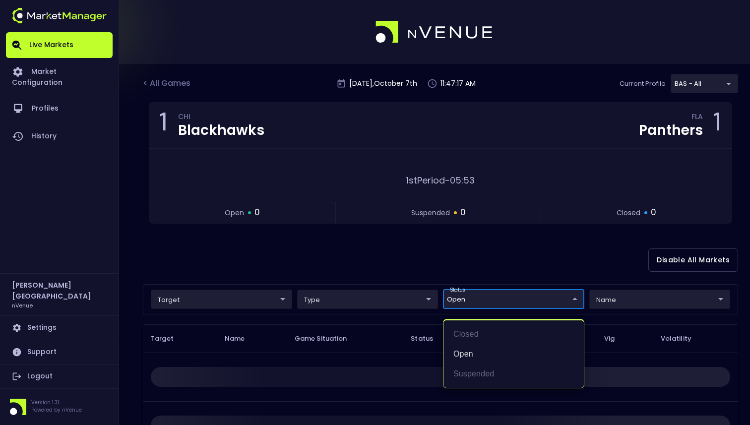
click at [439, 251] on div at bounding box center [375, 212] width 750 height 425
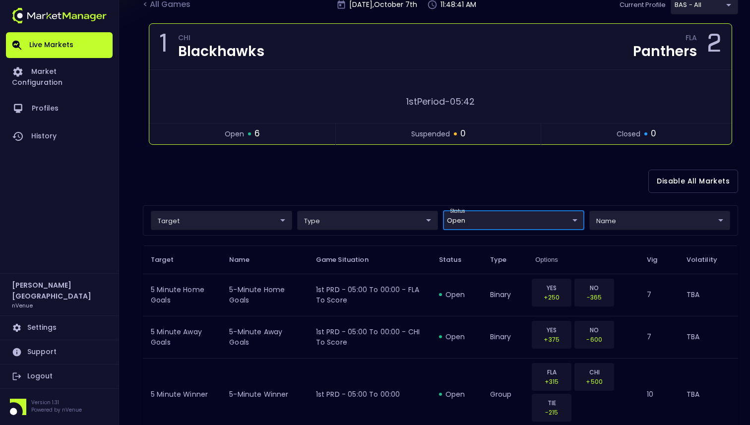
scroll to position [93, 0]
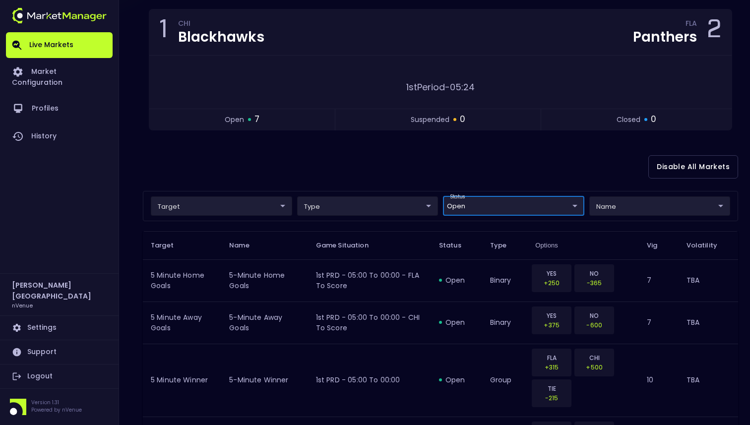
click at [488, 202] on body "Live Markets Market Configuration Profiles History Dominic Paris nVenue Setting…" at bounding box center [375, 271] width 750 height 728
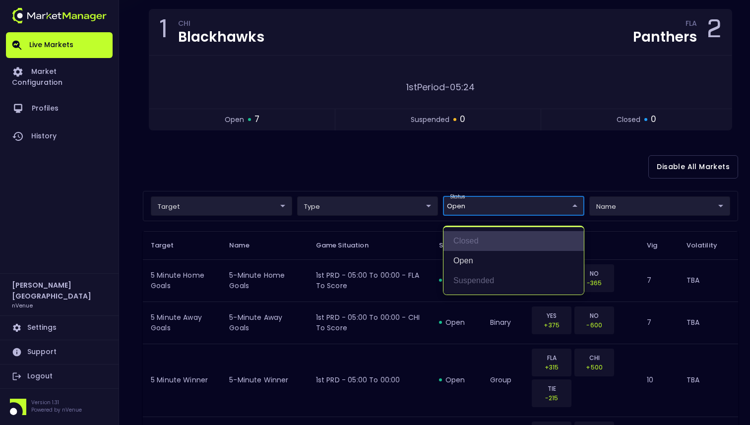
click at [473, 243] on li "closed" at bounding box center [513, 241] width 140 height 20
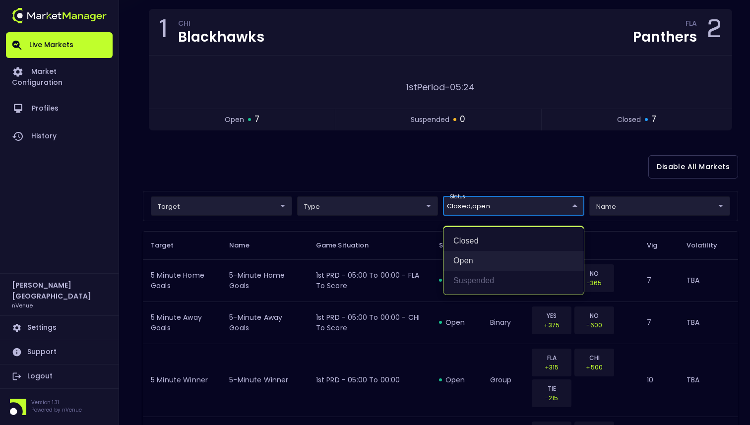
click at [465, 261] on li "open" at bounding box center [513, 261] width 140 height 20
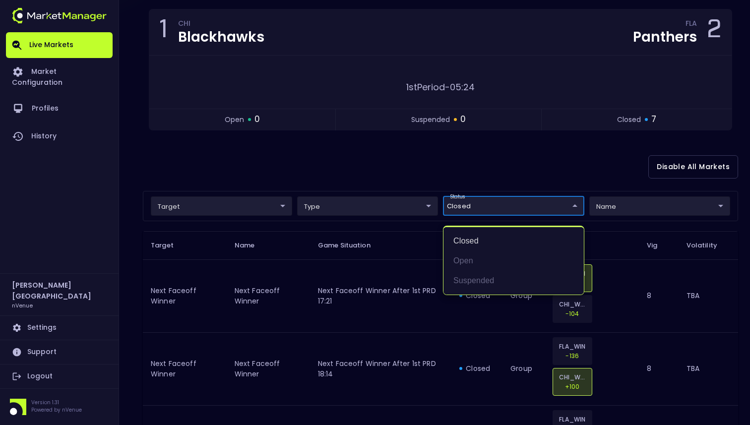
click at [479, 172] on div at bounding box center [375, 212] width 750 height 425
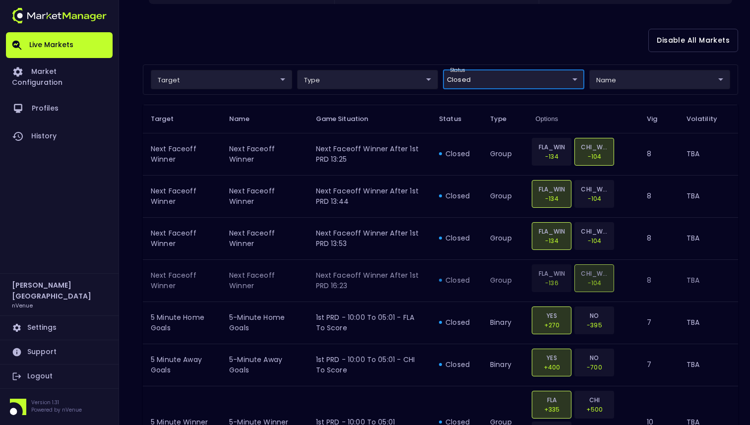
scroll to position [219, 0]
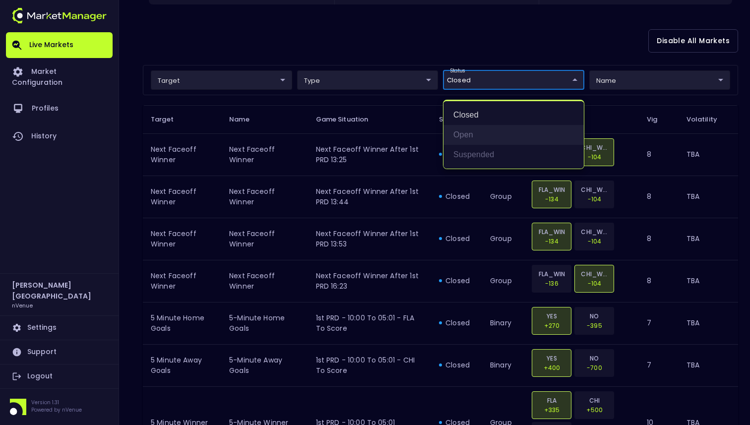
click at [484, 129] on li "open" at bounding box center [513, 135] width 140 height 20
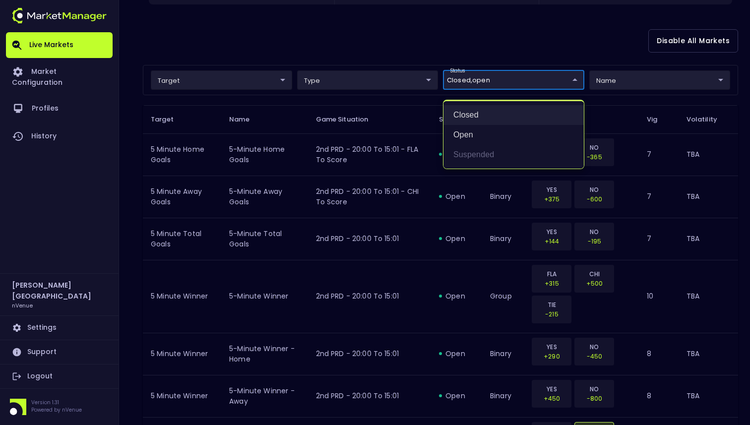
click at [482, 115] on li "closed" at bounding box center [513, 115] width 140 height 20
click at [494, 57] on div at bounding box center [375, 212] width 750 height 425
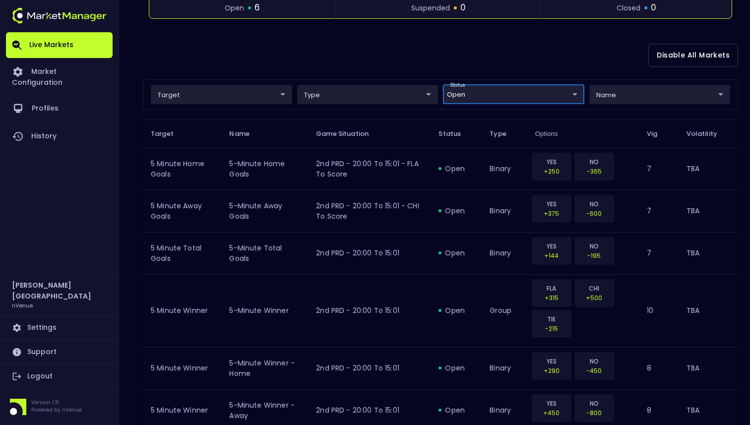
scroll to position [208, 0]
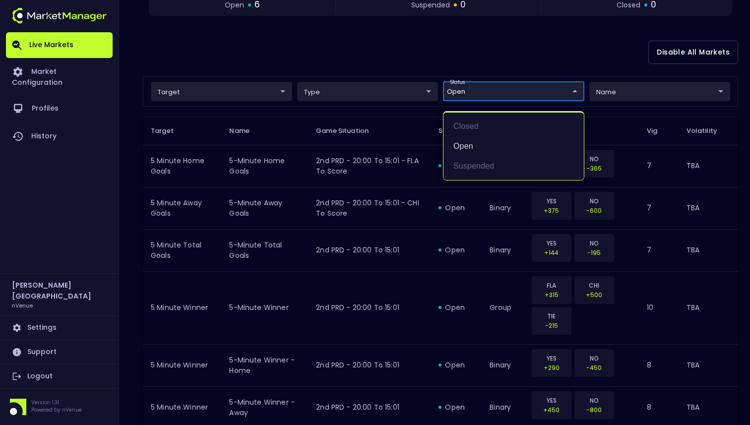
click at [470, 92] on body "Live Markets Market Configuration Profiles History Dominic Paris nVenue Setting…" at bounding box center [375, 135] width 750 height 686
click at [465, 124] on li "closed" at bounding box center [513, 127] width 140 height 20
click at [465, 144] on li "open" at bounding box center [513, 146] width 140 height 20
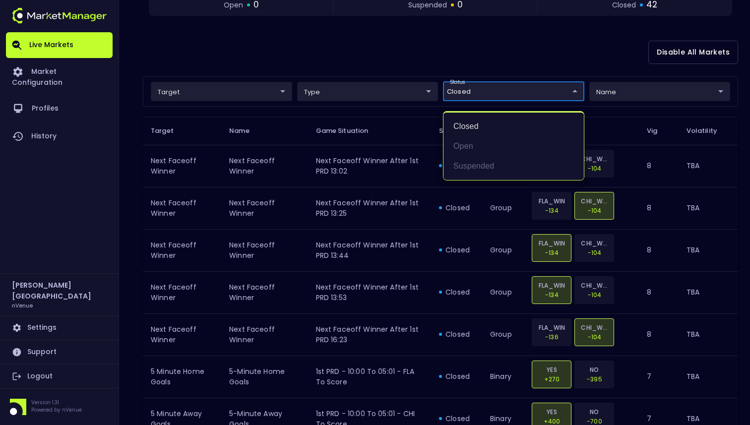
click at [442, 49] on div at bounding box center [375, 212] width 750 height 425
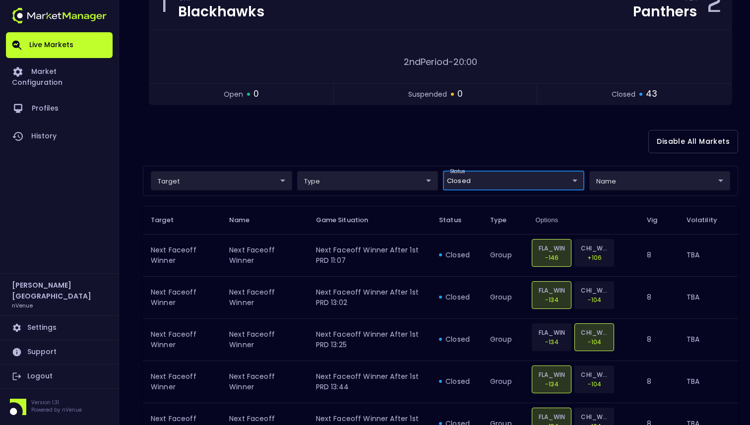
scroll to position [111, 0]
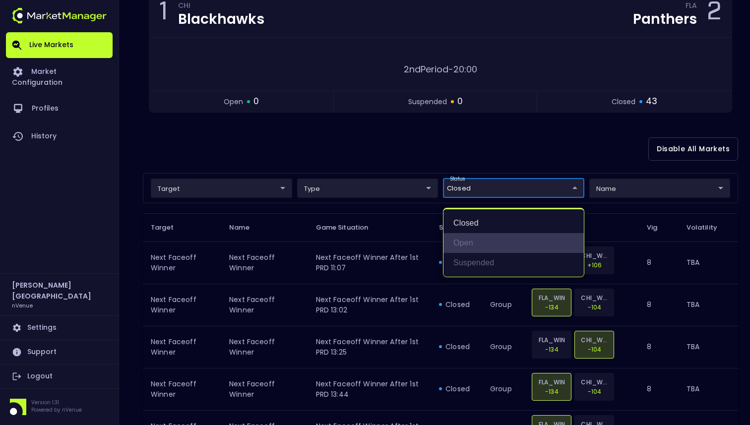
click at [460, 240] on li "open" at bounding box center [513, 243] width 140 height 20
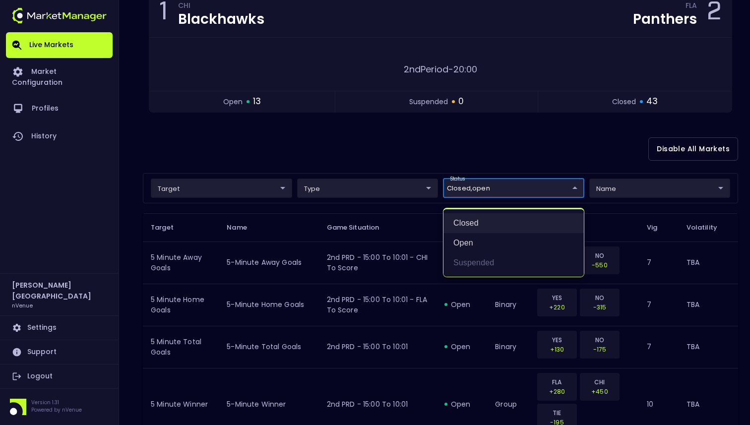
click at [465, 223] on li "closed" at bounding box center [513, 223] width 140 height 20
type input "open"
click at [474, 158] on div at bounding box center [375, 212] width 750 height 425
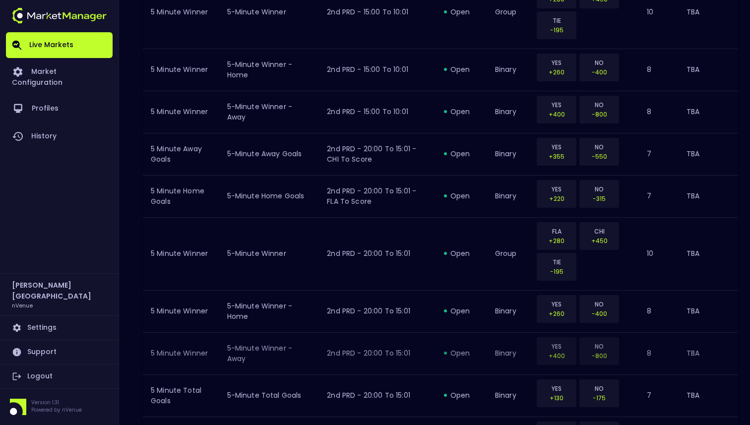
scroll to position [587, 0]
